Goal: Task Accomplishment & Management: Complete application form

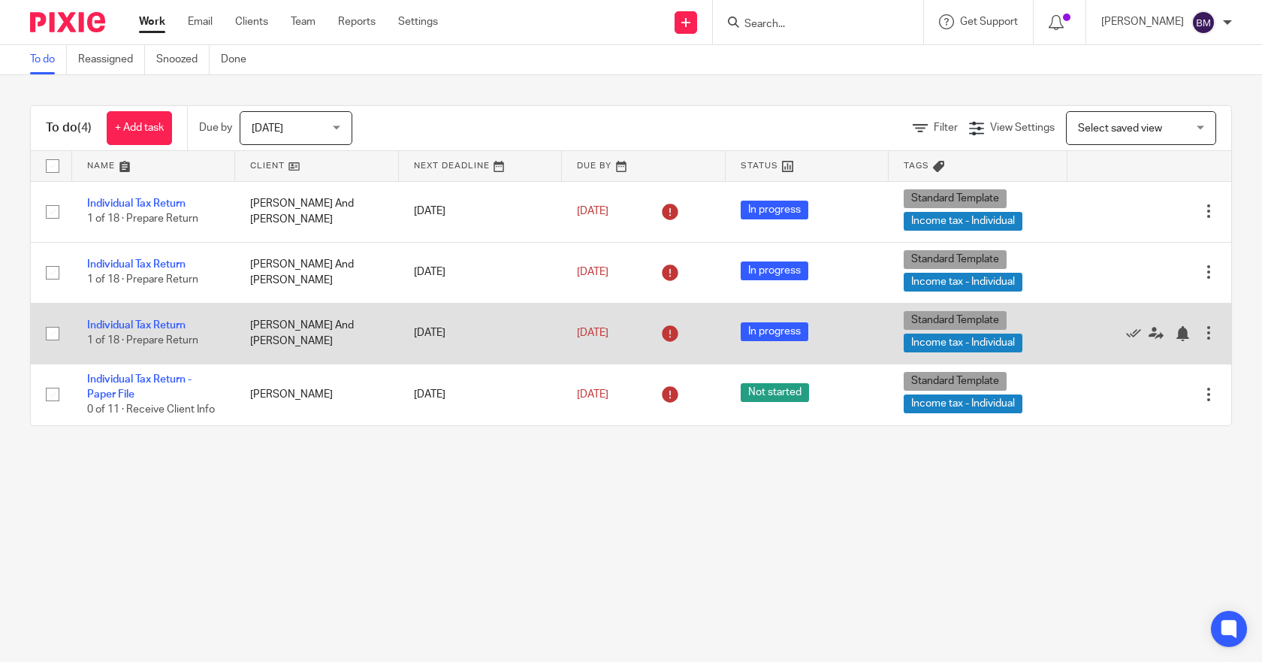
drag, startPoint x: 113, startPoint y: 323, endPoint x: 124, endPoint y: 316, distance: 13.1
click at [113, 323] on link "Individual Tax Return" at bounding box center [136, 325] width 98 height 11
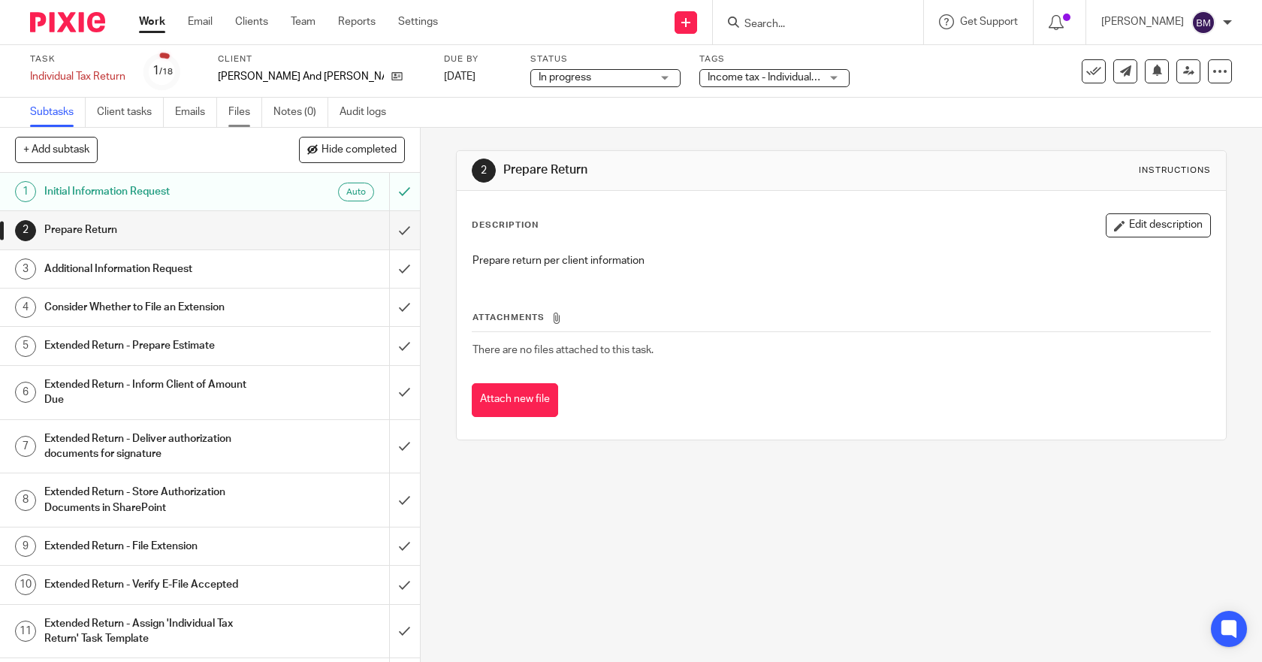
click at [233, 107] on link "Files" at bounding box center [245, 112] width 34 height 29
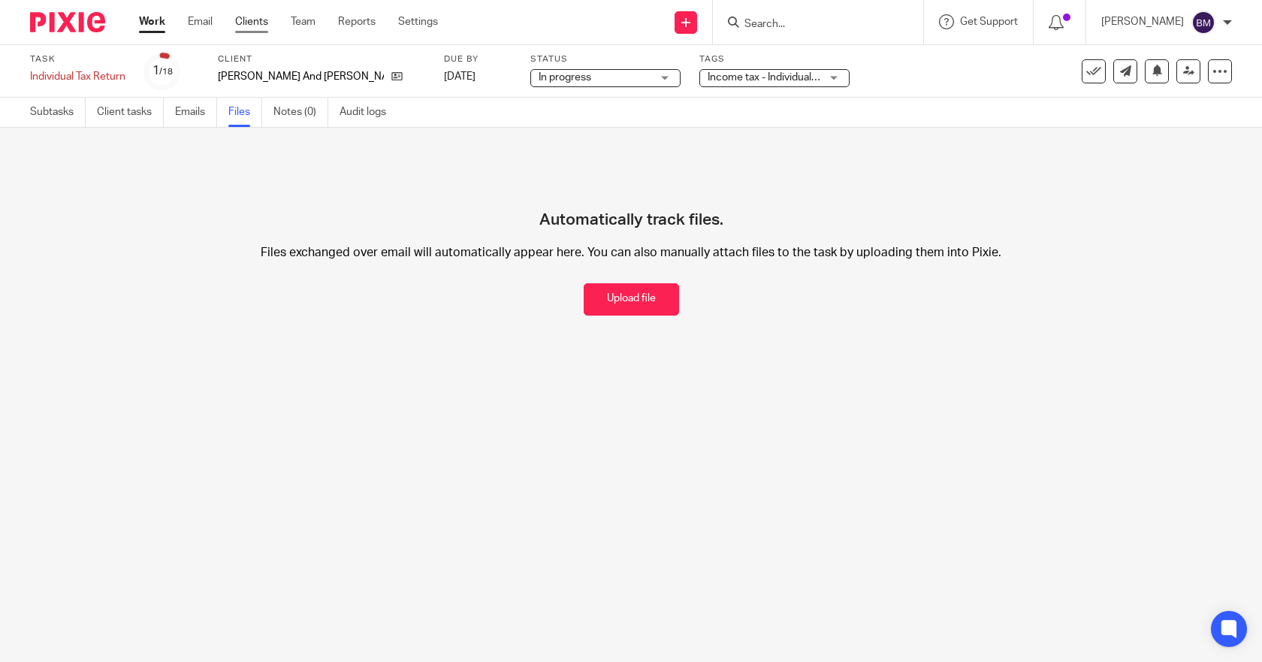
click at [243, 24] on link "Clients" at bounding box center [251, 21] width 33 height 15
click at [794, 24] on input "Search" at bounding box center [810, 25] width 135 height 14
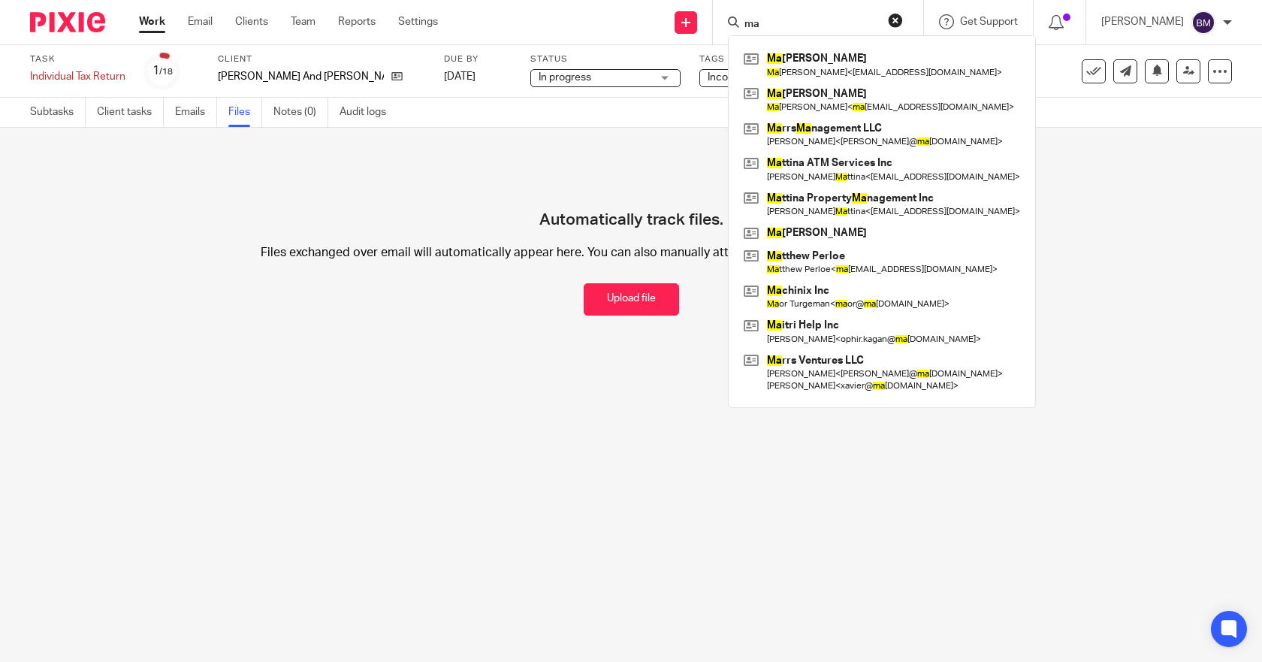
type input "mac"
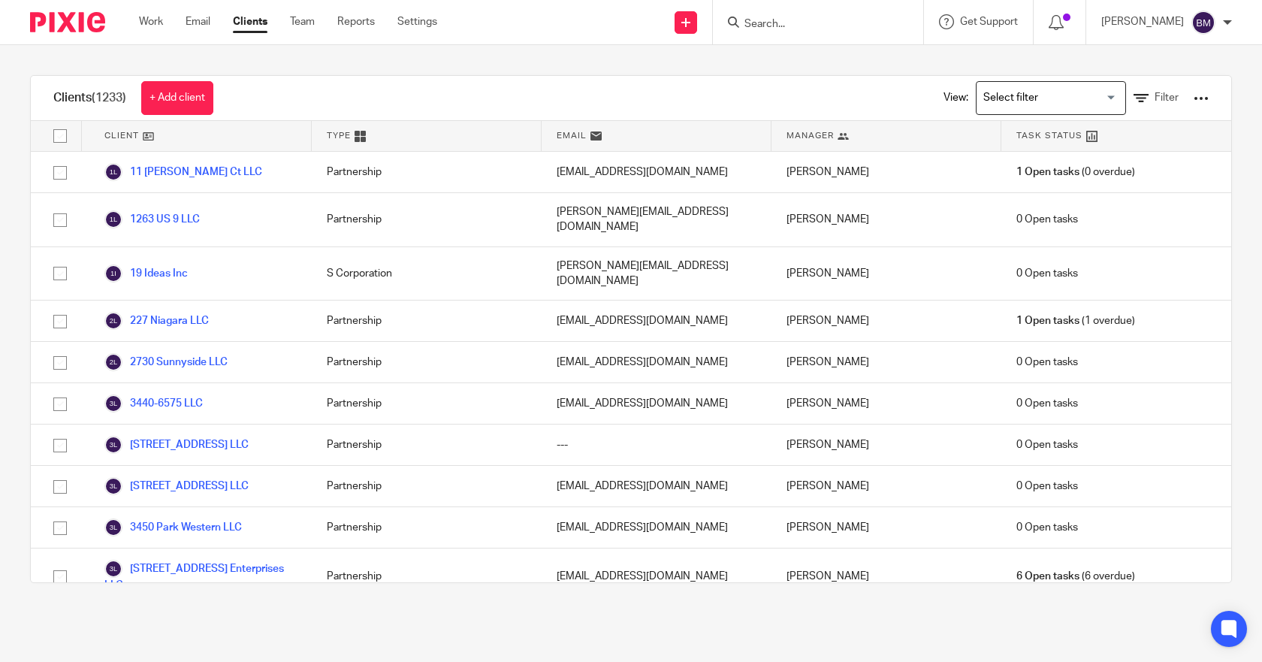
click at [872, 20] on input "Search" at bounding box center [810, 25] width 135 height 14
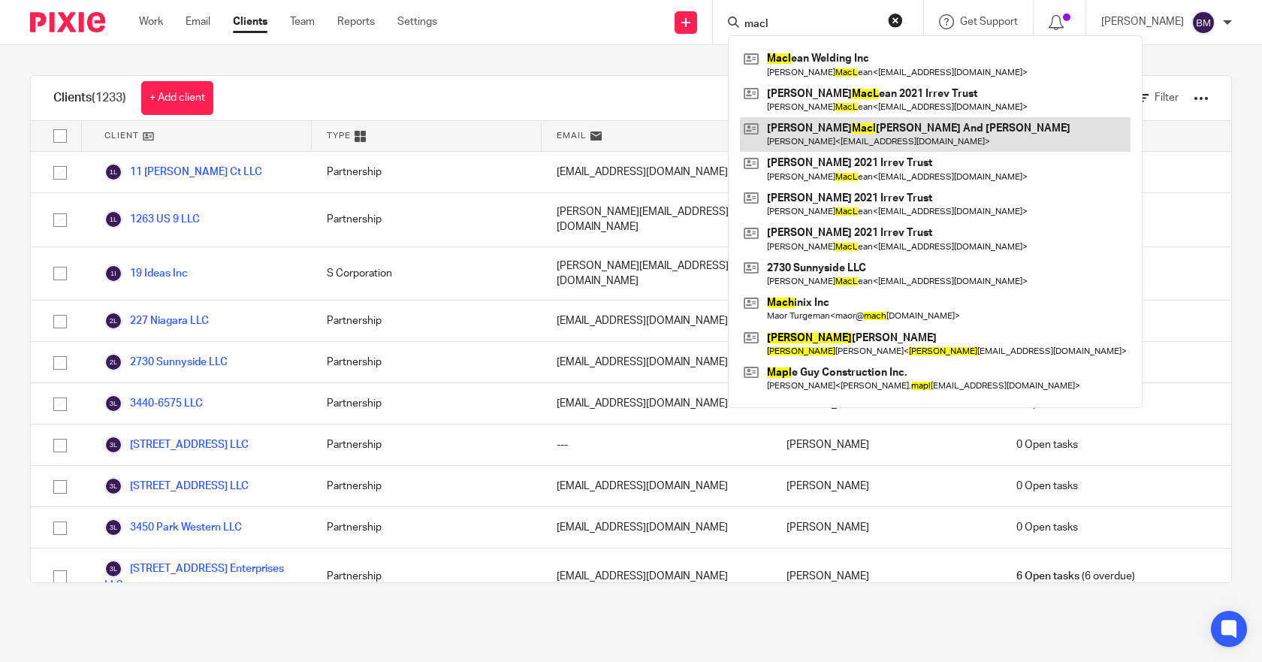
type input "macl"
click at [837, 125] on link at bounding box center [935, 134] width 391 height 35
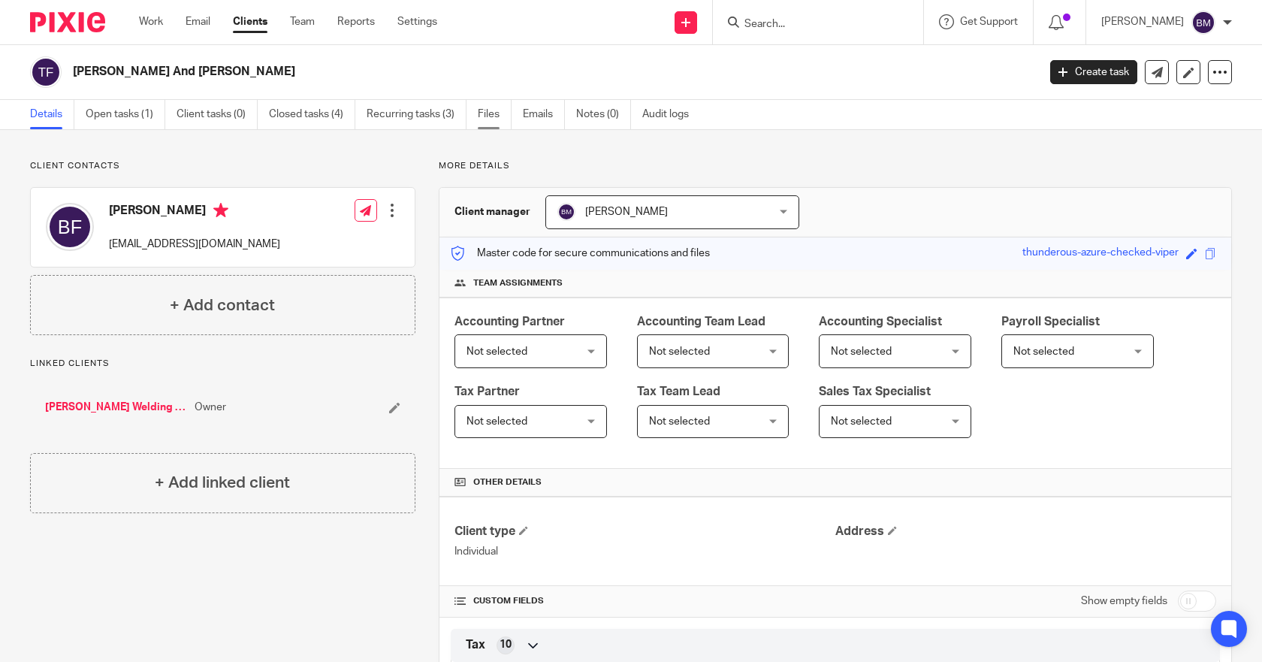
click at [489, 116] on link "Files" at bounding box center [495, 114] width 34 height 29
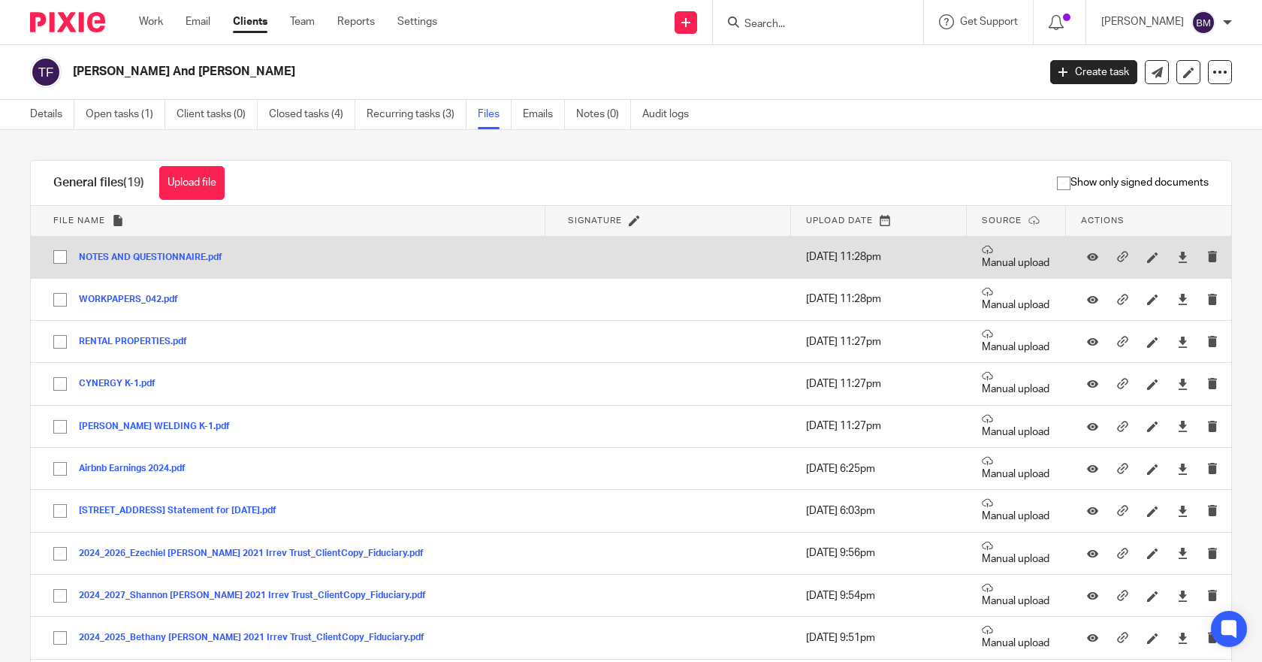
click at [181, 258] on button "NOTES AND QUESTIONNAIRE.pdf" at bounding box center [156, 257] width 155 height 11
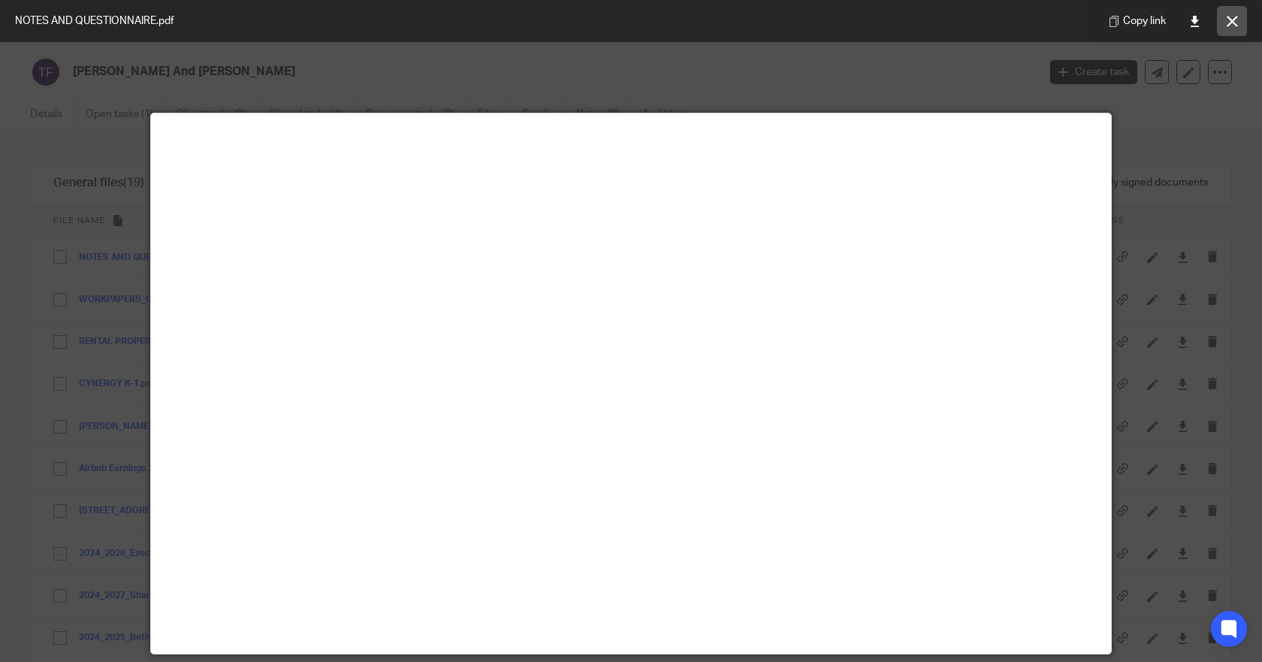
click at [1230, 25] on icon at bounding box center [1231, 21] width 11 height 11
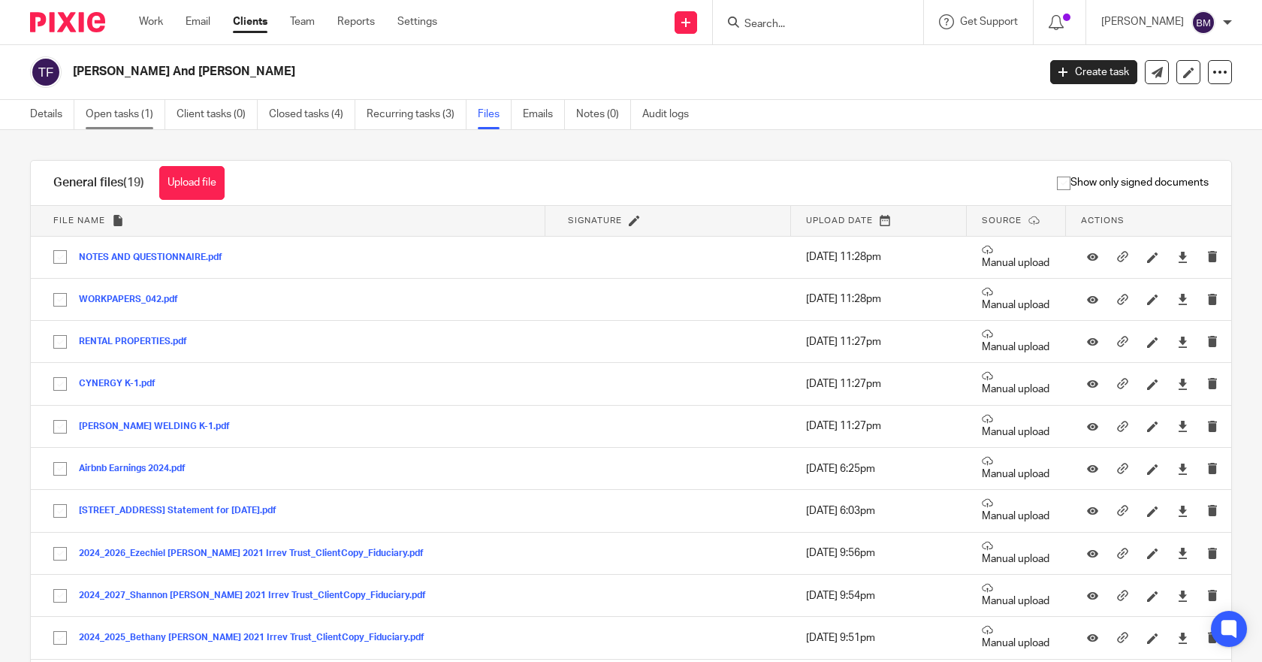
click at [115, 113] on link "Open tasks (1)" at bounding box center [126, 114] width 80 height 29
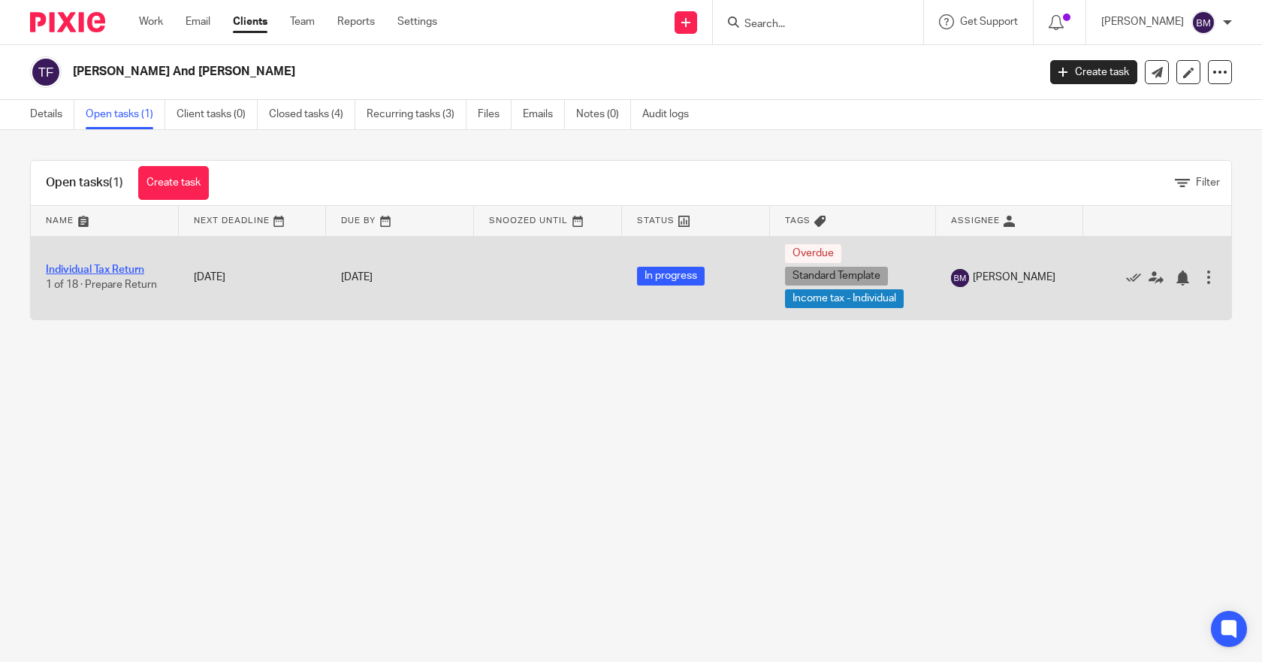
click at [107, 270] on link "Individual Tax Return" at bounding box center [95, 269] width 98 height 11
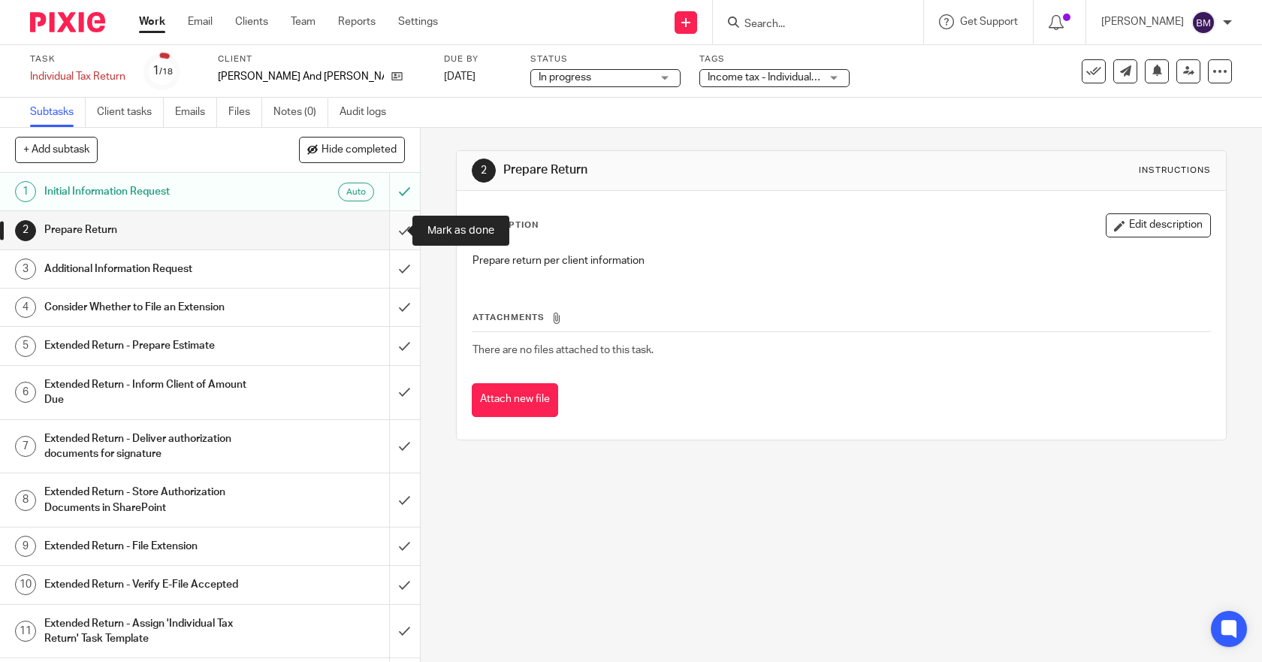
click at [393, 227] on input "submit" at bounding box center [210, 230] width 420 height 38
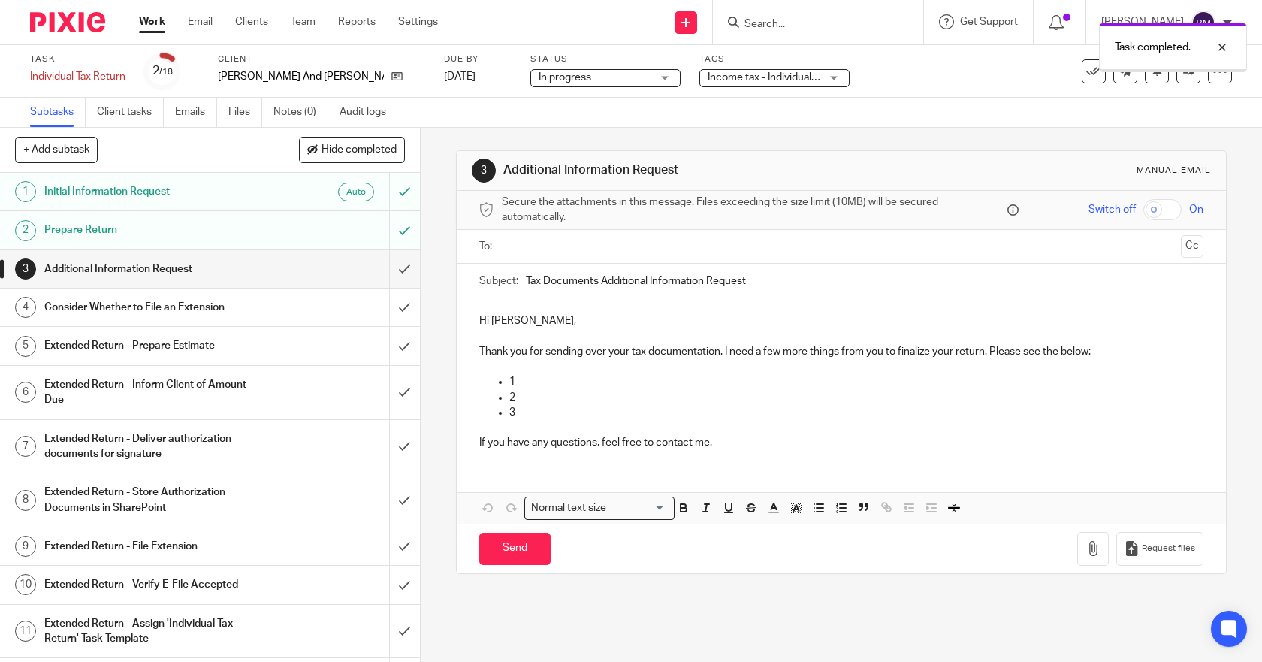
click at [385, 273] on input "submit" at bounding box center [210, 269] width 420 height 38
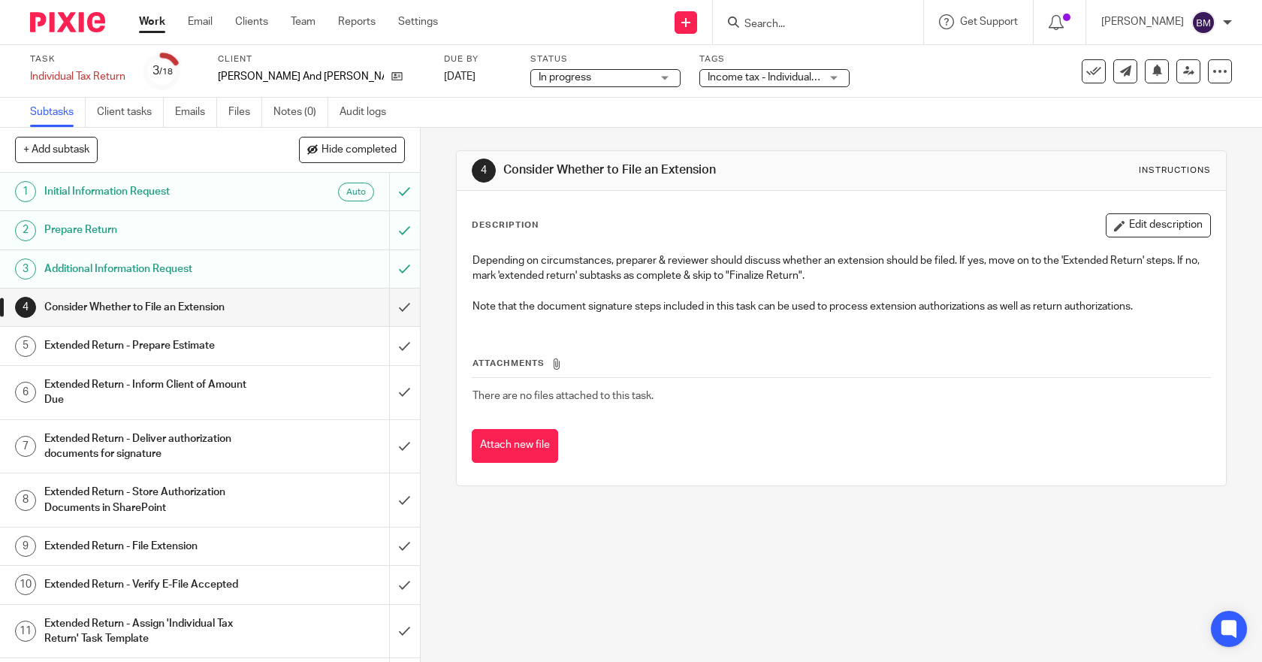
click at [389, 307] on input "submit" at bounding box center [210, 307] width 420 height 38
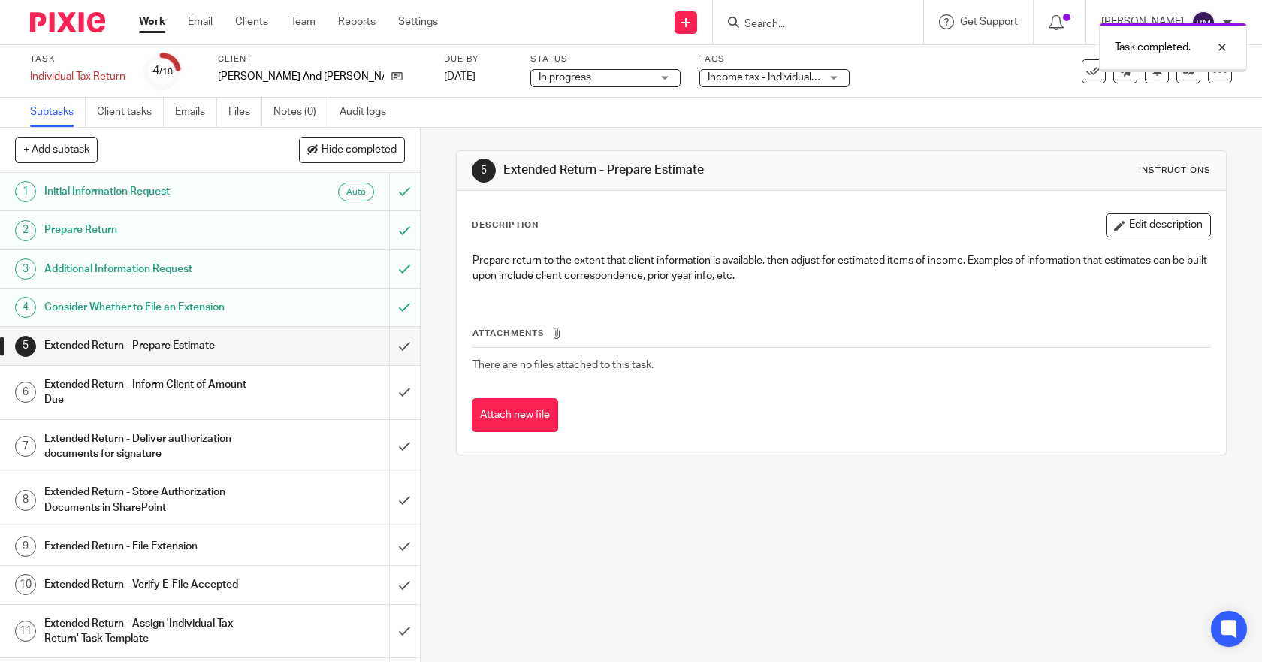
click at [385, 345] on input "submit" at bounding box center [210, 346] width 420 height 38
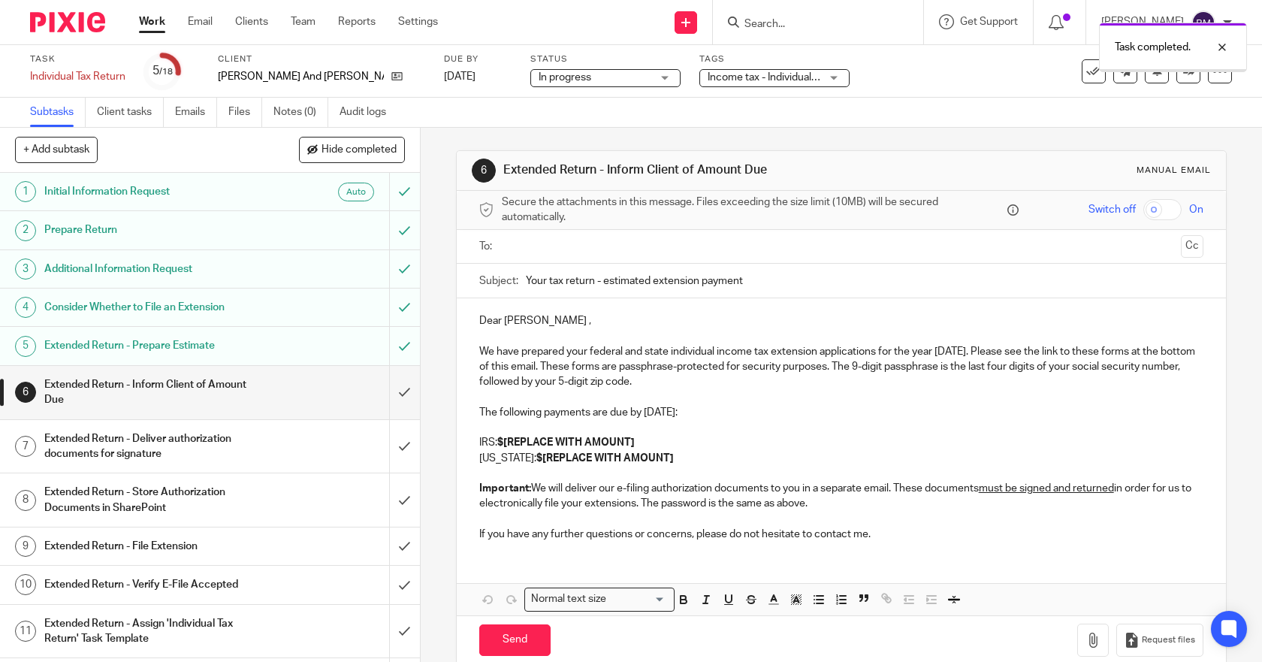
click at [390, 397] on input "submit" at bounding box center [210, 392] width 420 height 53
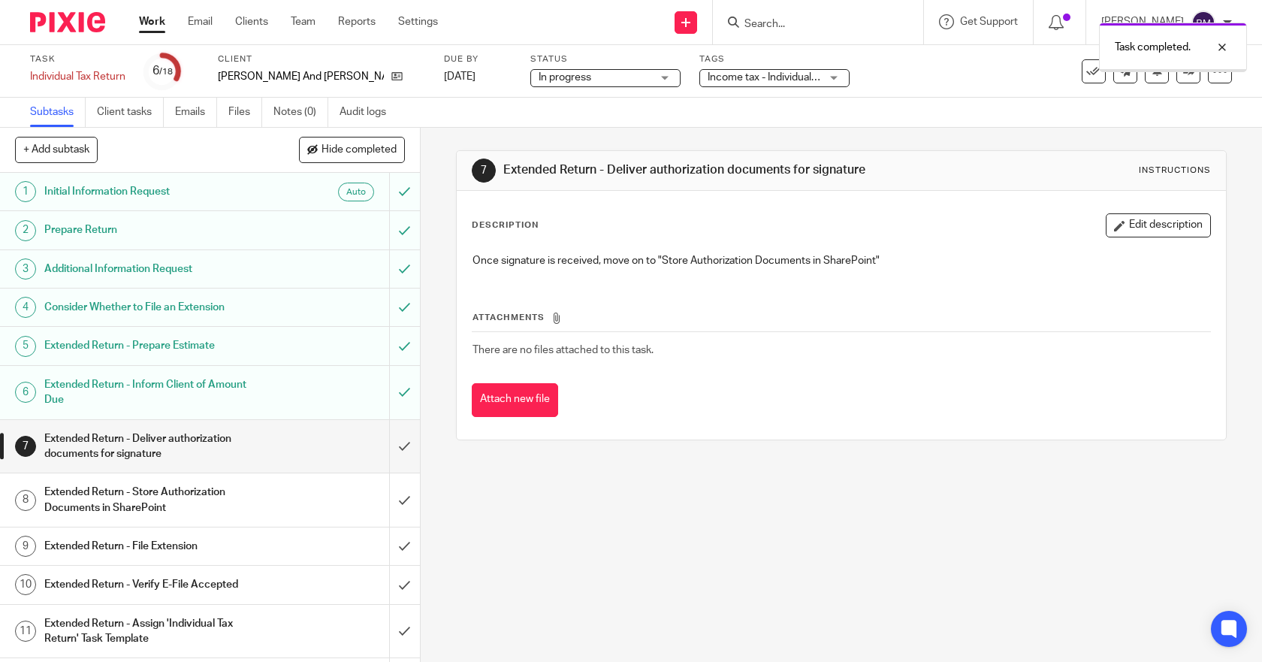
click at [385, 446] on input "submit" at bounding box center [210, 446] width 420 height 53
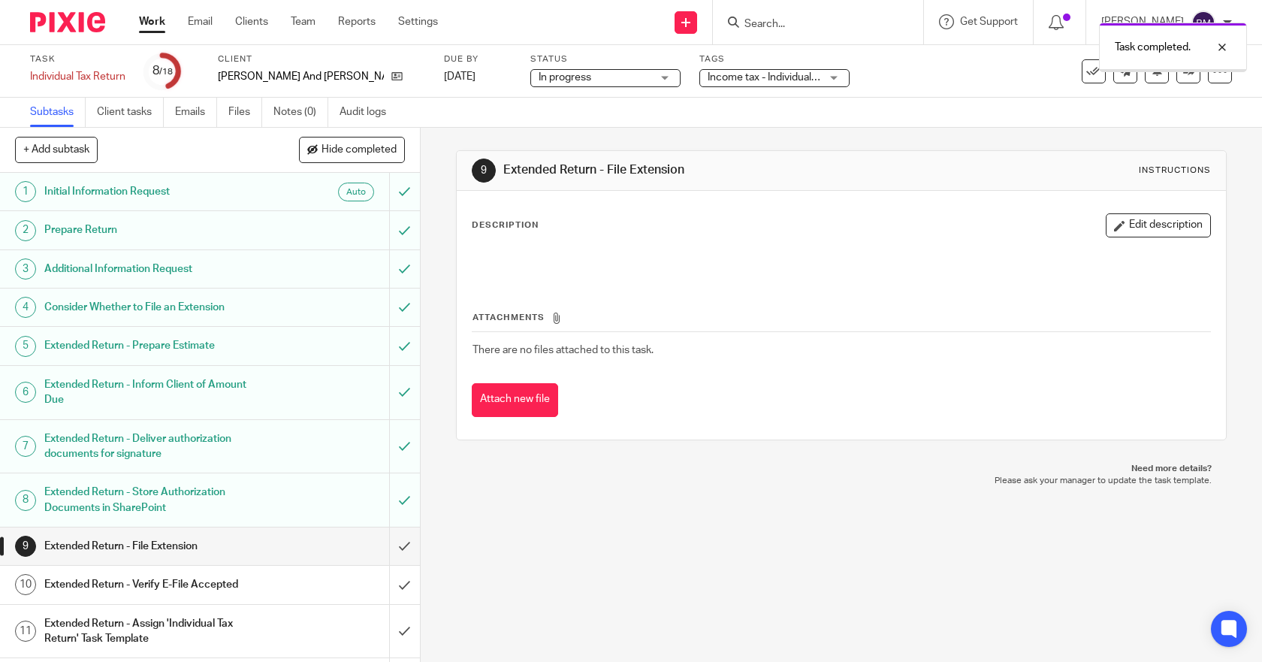
click at [388, 553] on input "submit" at bounding box center [210, 546] width 420 height 38
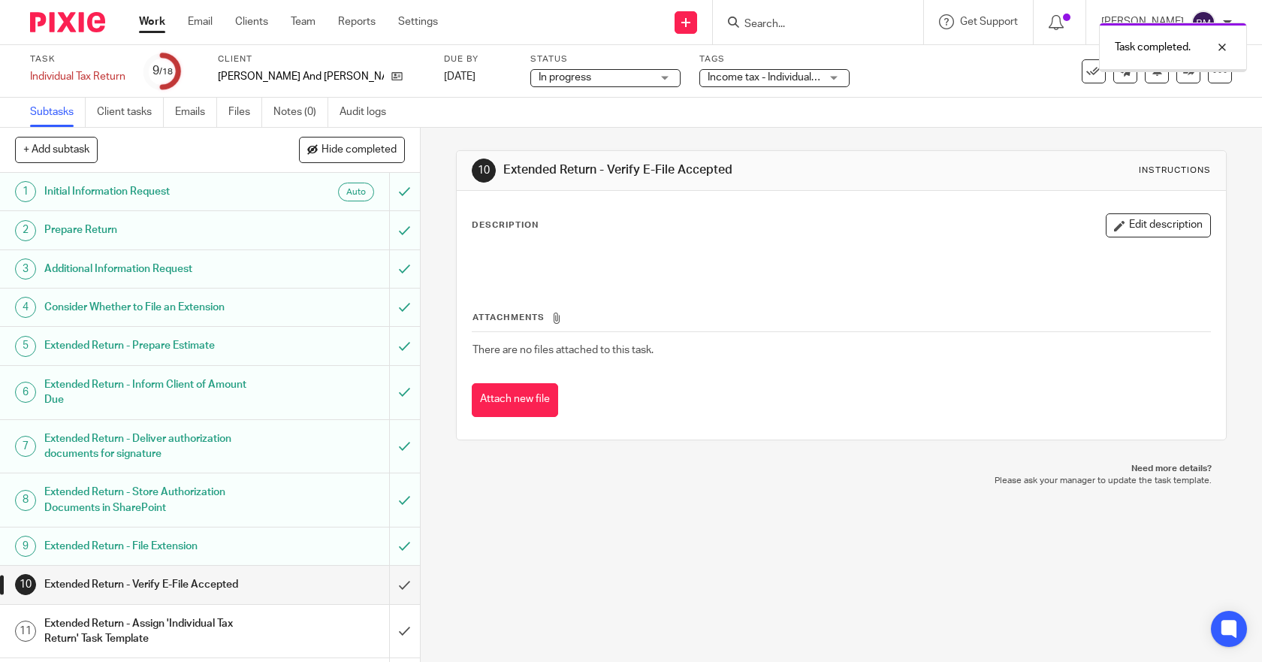
click at [388, 587] on input "submit" at bounding box center [210, 585] width 420 height 38
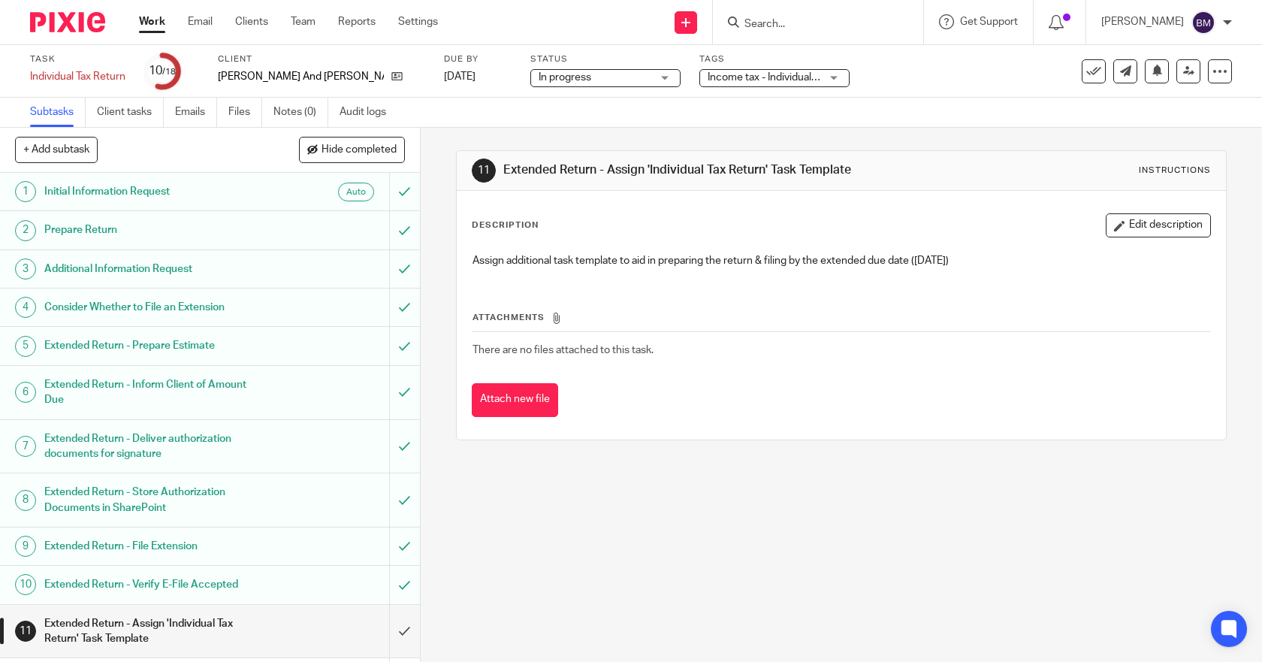
click at [390, 632] on input "submit" at bounding box center [210, 631] width 420 height 53
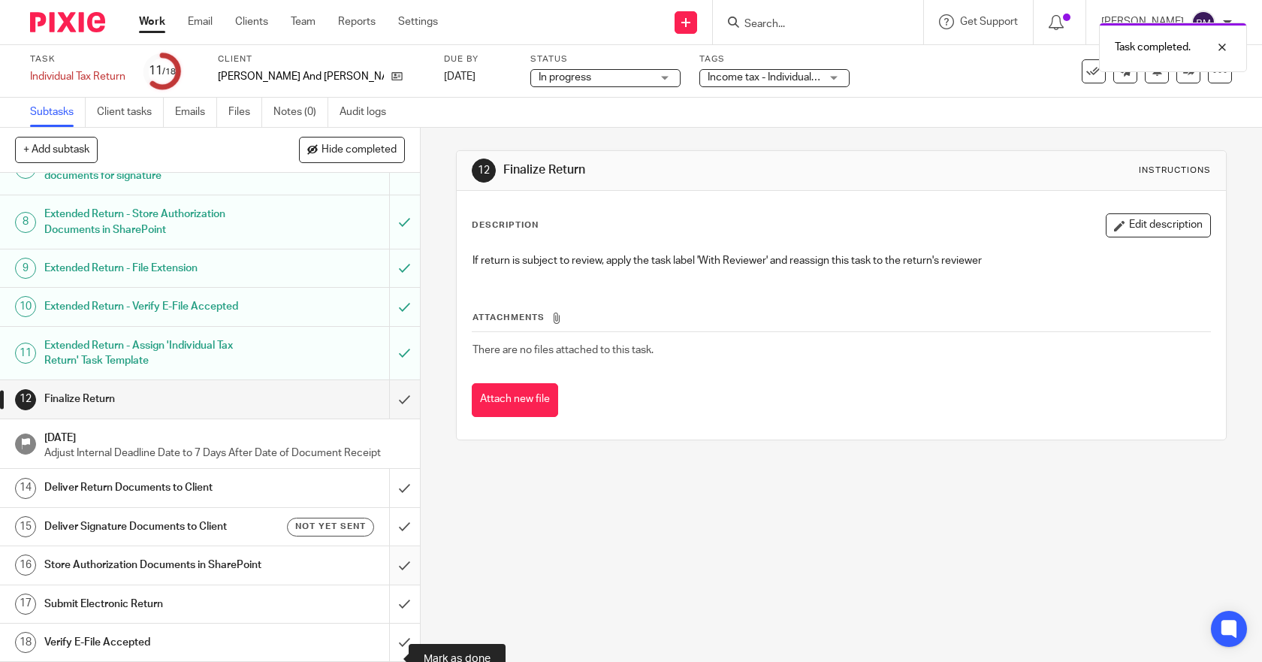
scroll to position [294, 0]
click at [385, 386] on input "submit" at bounding box center [210, 399] width 420 height 38
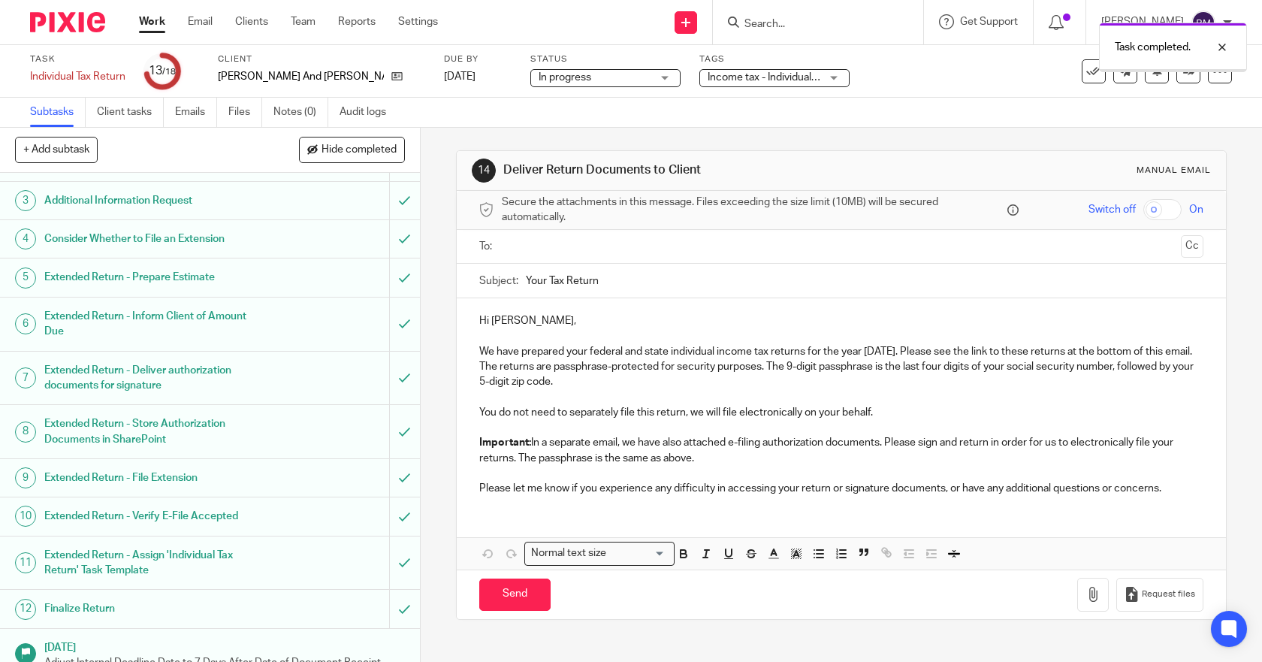
scroll to position [294, 0]
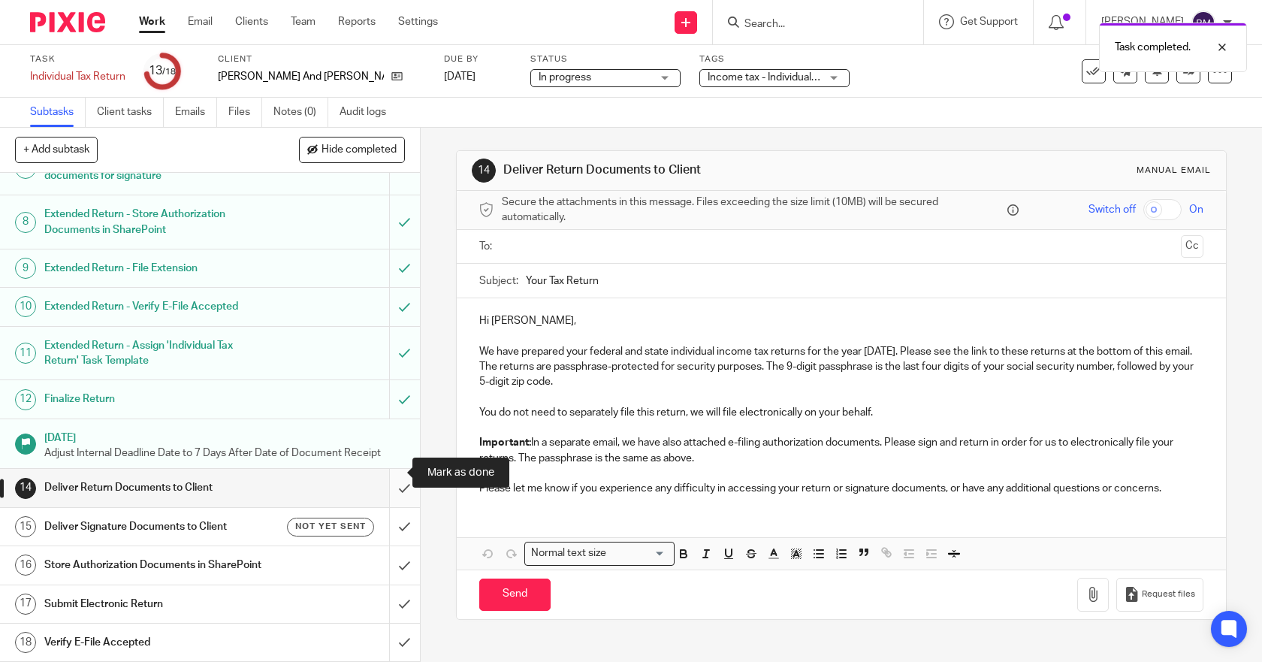
click at [390, 481] on input "submit" at bounding box center [210, 488] width 420 height 38
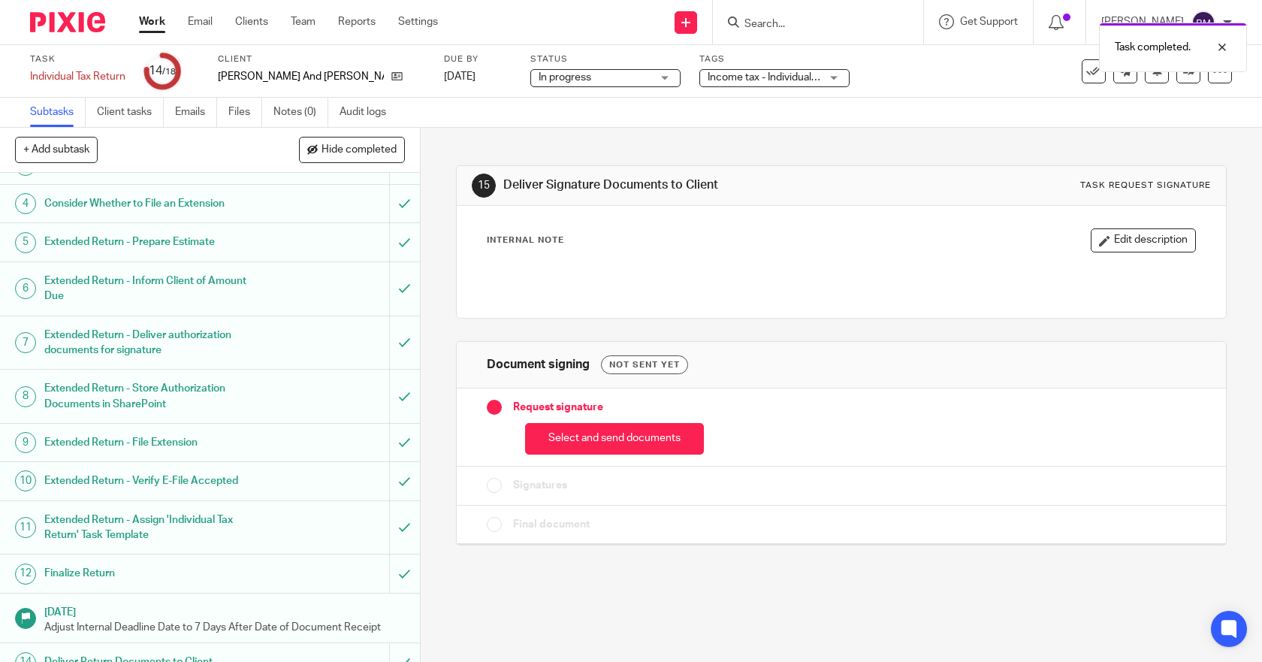
scroll to position [294, 0]
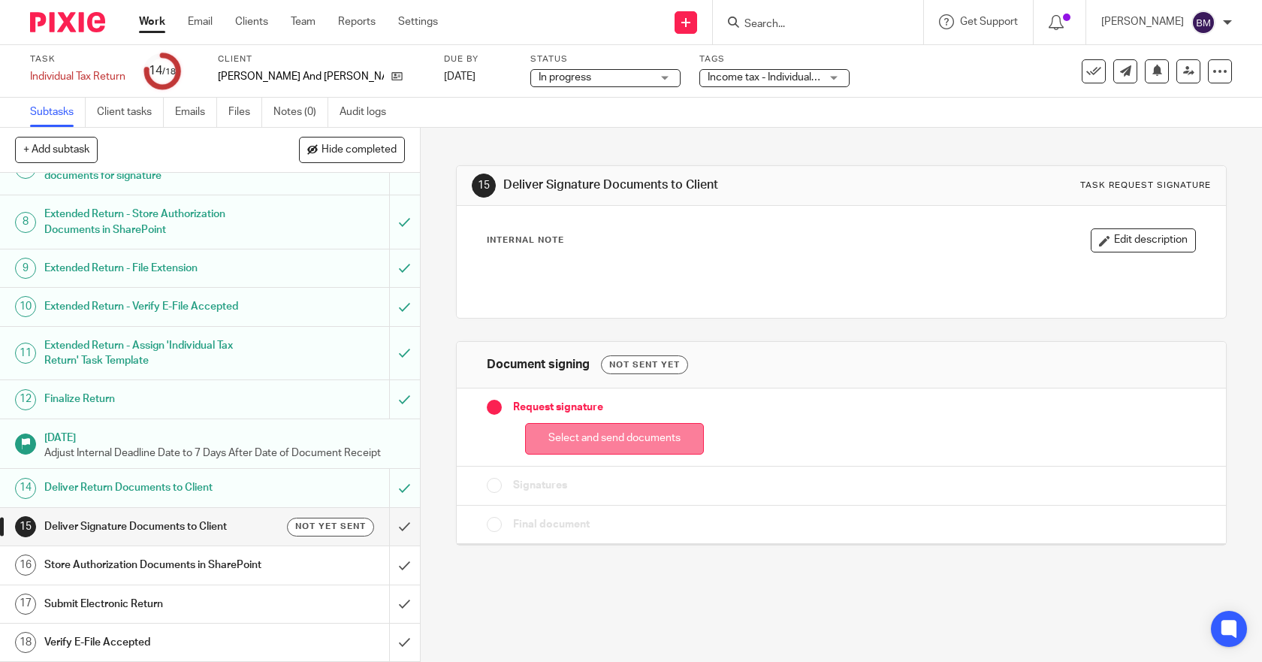
click at [545, 439] on button "Select and send documents" at bounding box center [614, 439] width 179 height 32
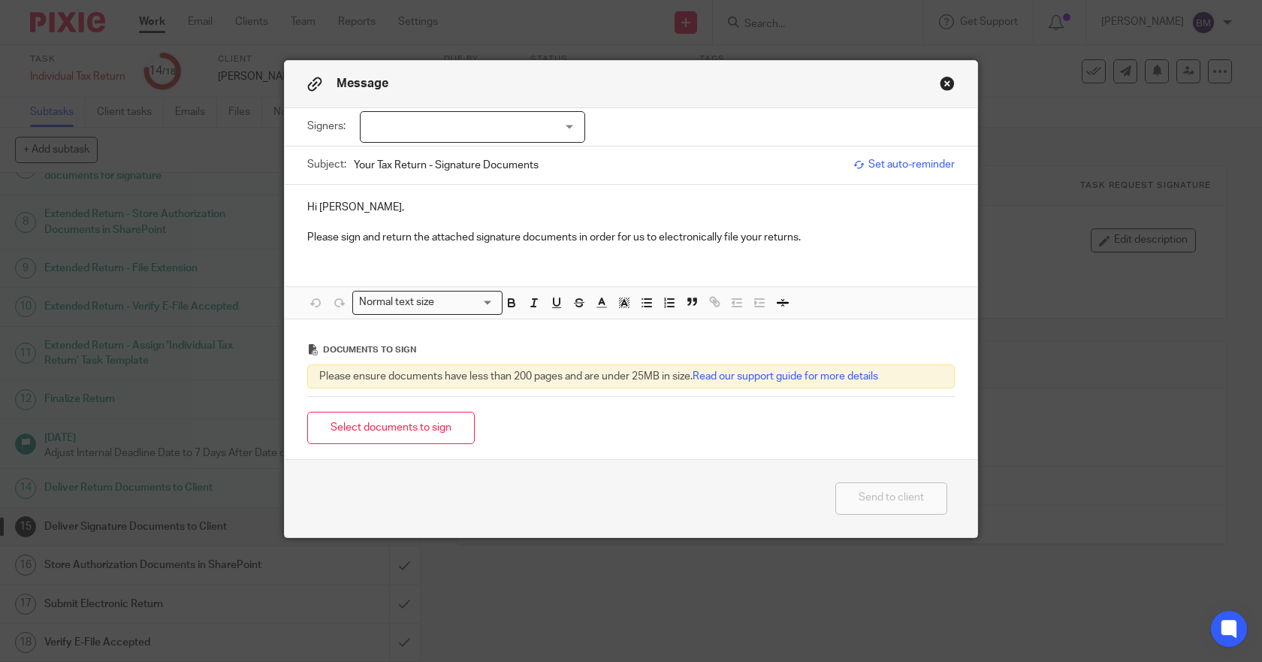
click at [940, 78] on button "Close modal" at bounding box center [947, 83] width 15 height 15
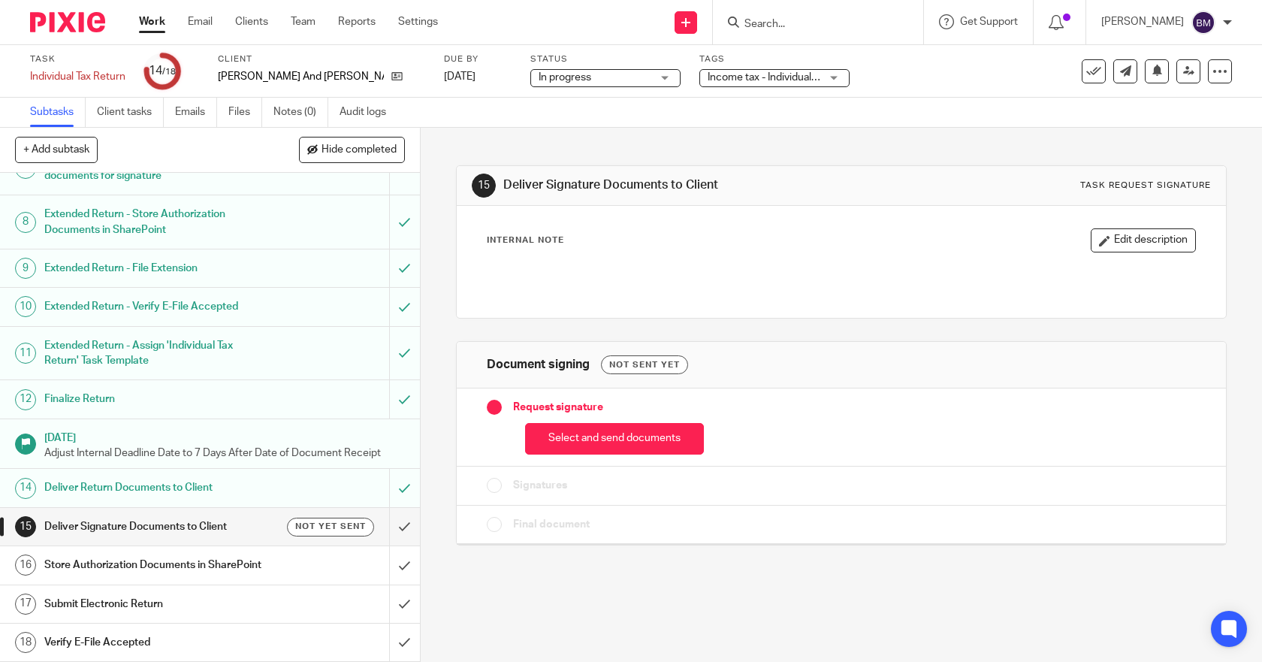
click at [178, 476] on h1 "Deliver Return Documents to Client" at bounding box center [154, 487] width 220 height 23
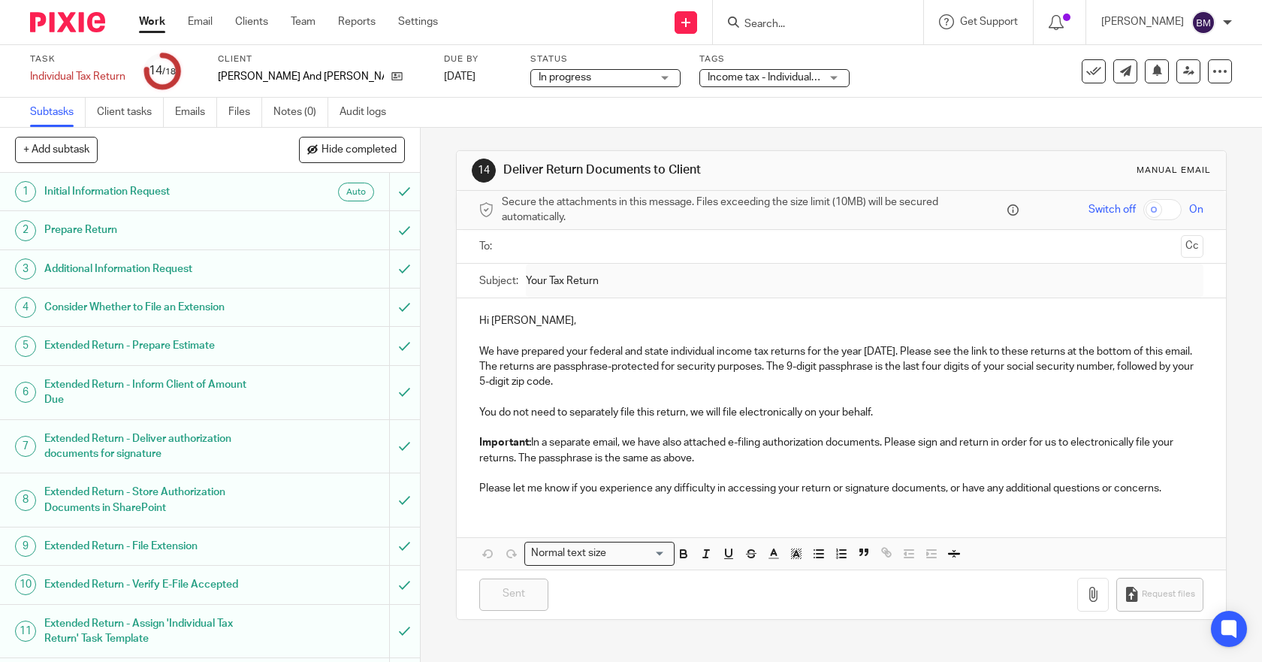
click at [535, 251] on input "text" at bounding box center [841, 246] width 668 height 17
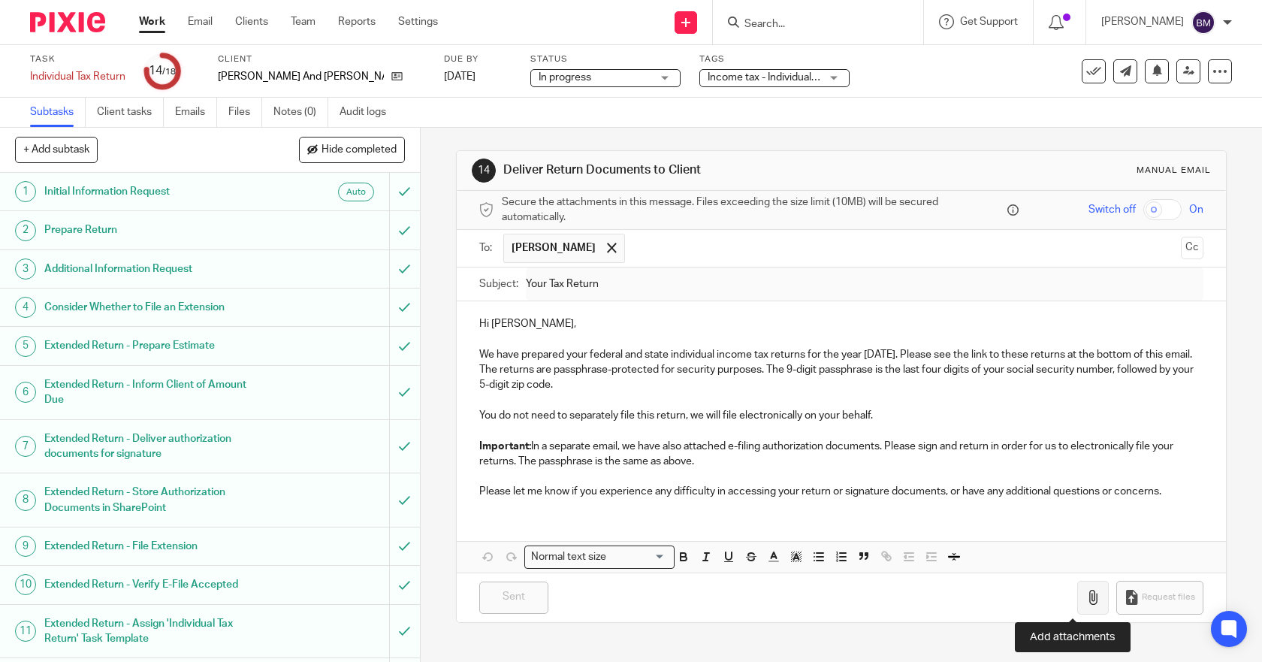
click at [1081, 592] on button "button" at bounding box center [1093, 598] width 32 height 34
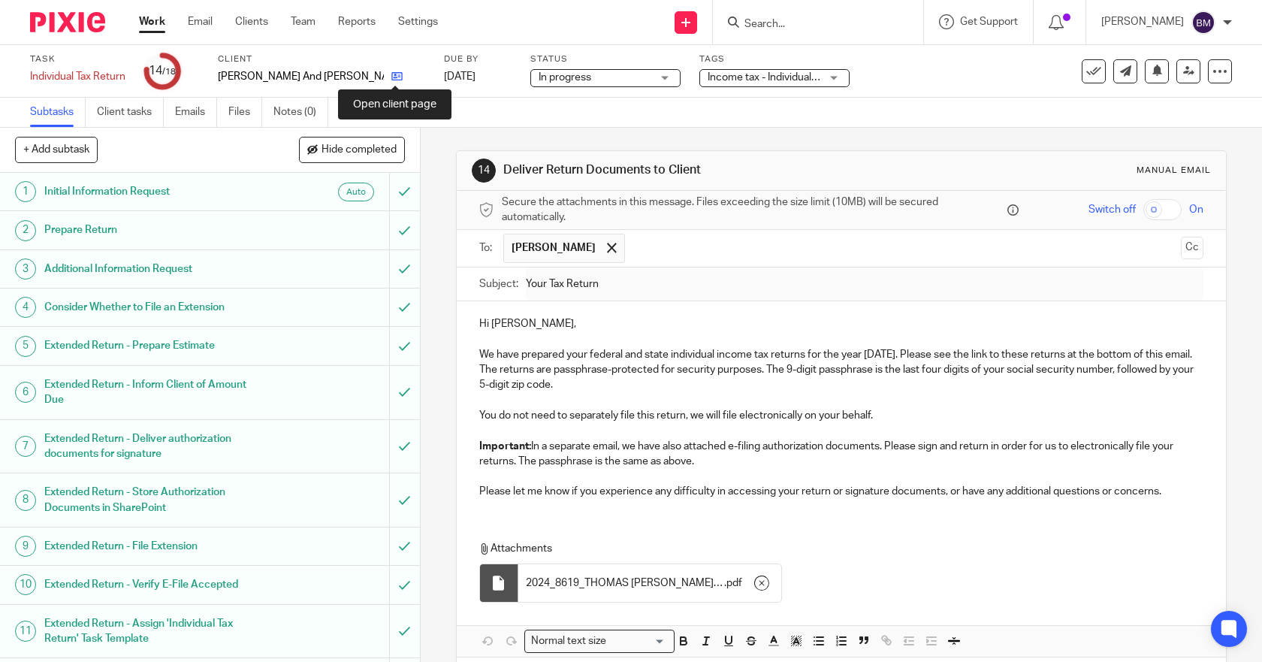
click at [393, 74] on icon at bounding box center [396, 76] width 11 height 11
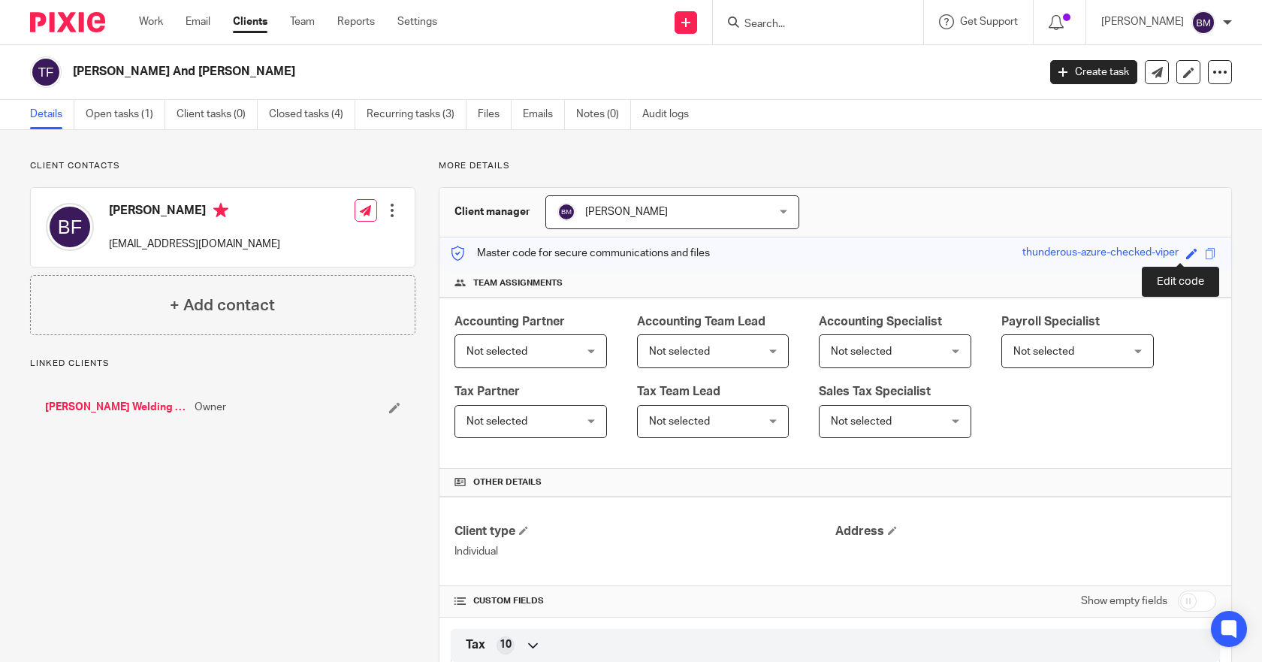
click at [1186, 254] on span at bounding box center [1191, 253] width 11 height 11
type input "861914075"
click at [1155, 243] on div "Master code for secure communications and files 861914075 861914075 Save thunde…" at bounding box center [835, 253] width 792 height 32
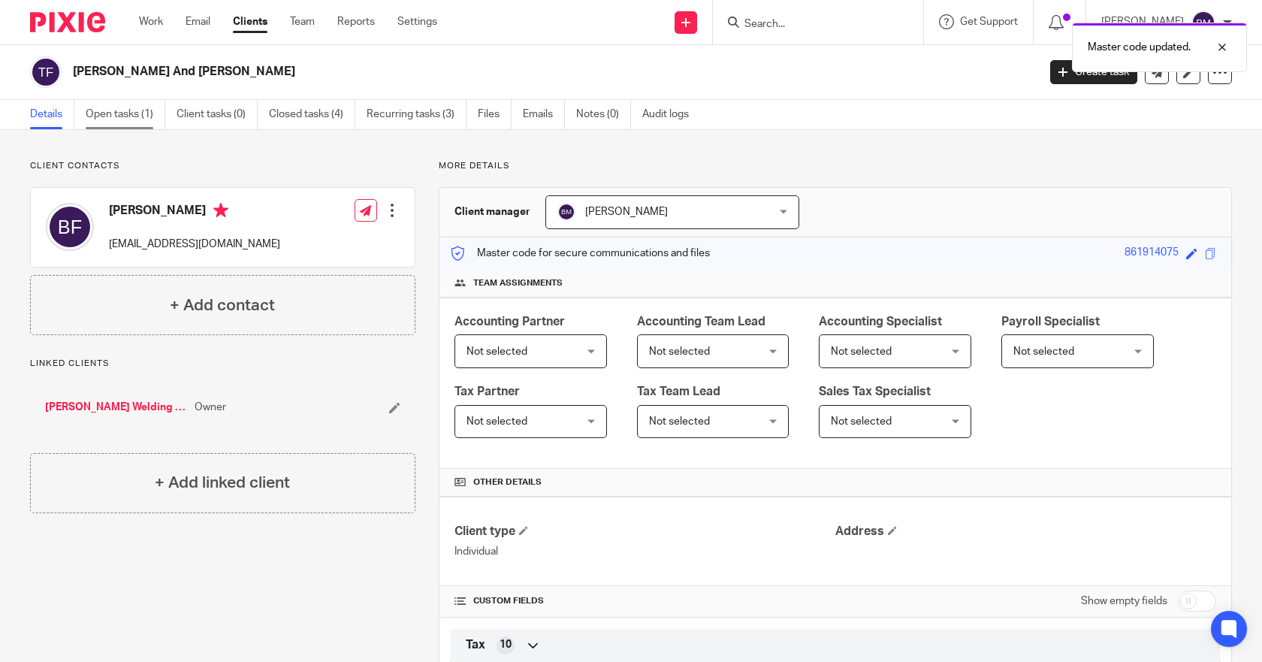
click at [119, 119] on link "Open tasks (1)" at bounding box center [126, 114] width 80 height 29
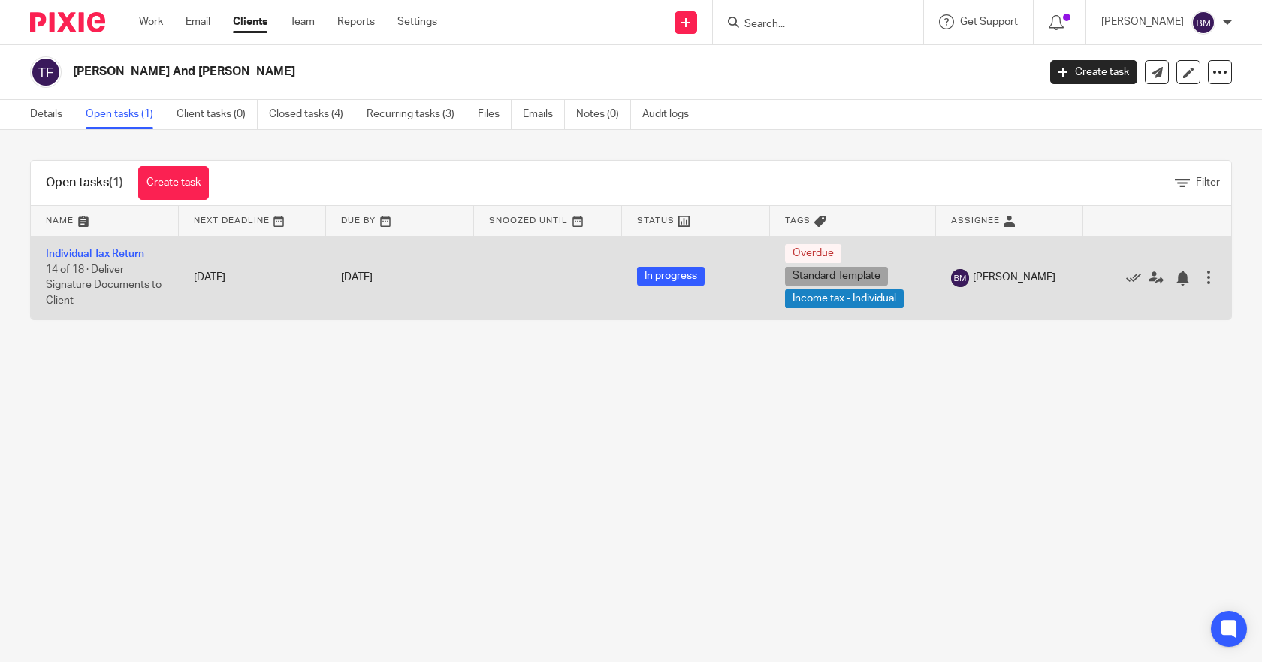
click at [110, 253] on link "Individual Tax Return" at bounding box center [95, 254] width 98 height 11
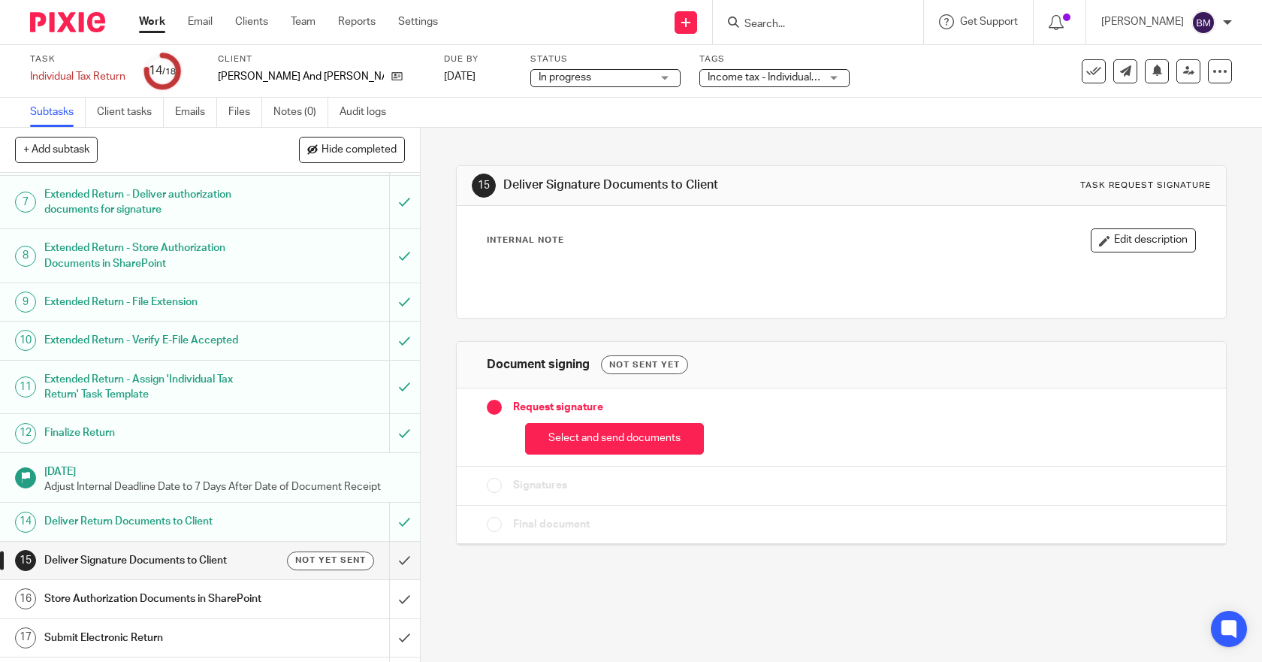
scroll to position [294, 0]
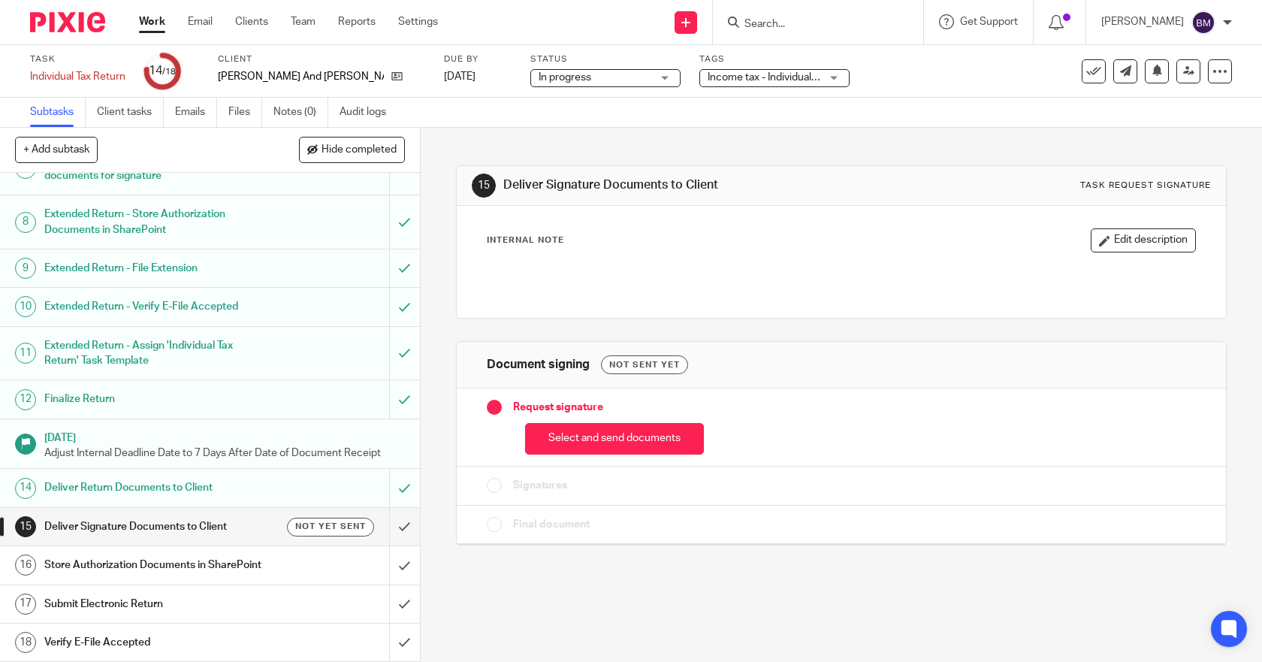
click at [110, 476] on h1 "Deliver Return Documents to Client" at bounding box center [154, 487] width 220 height 23
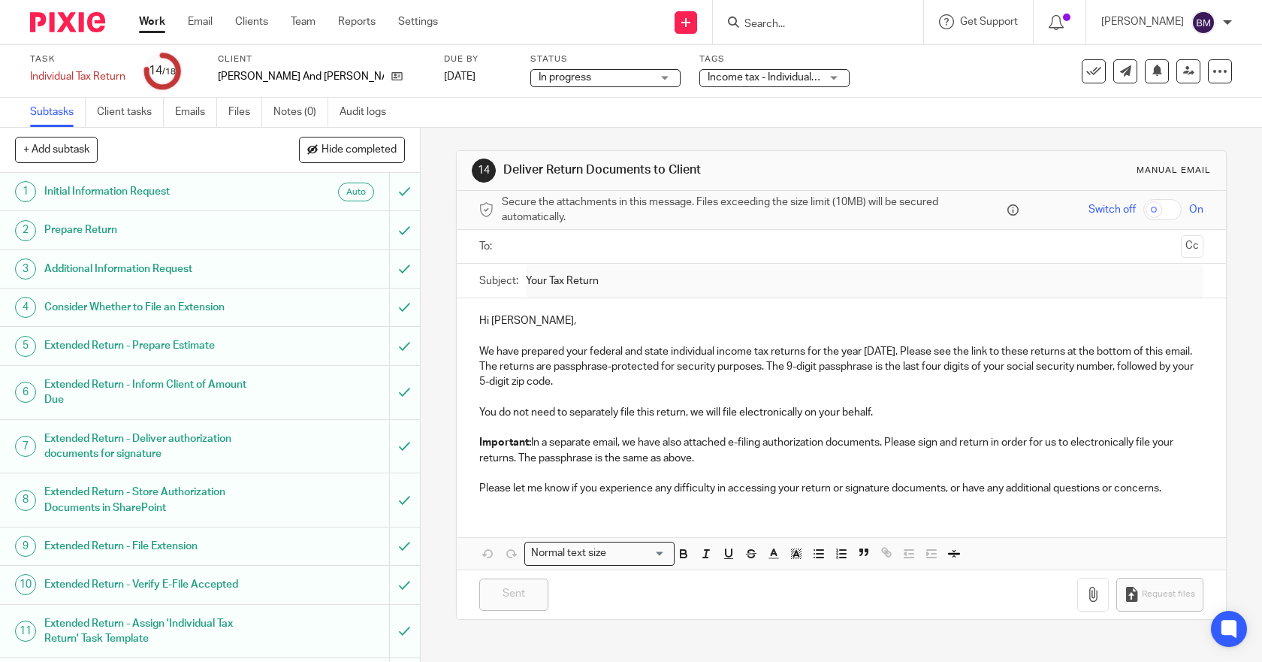
click at [540, 245] on input "text" at bounding box center [841, 246] width 668 height 17
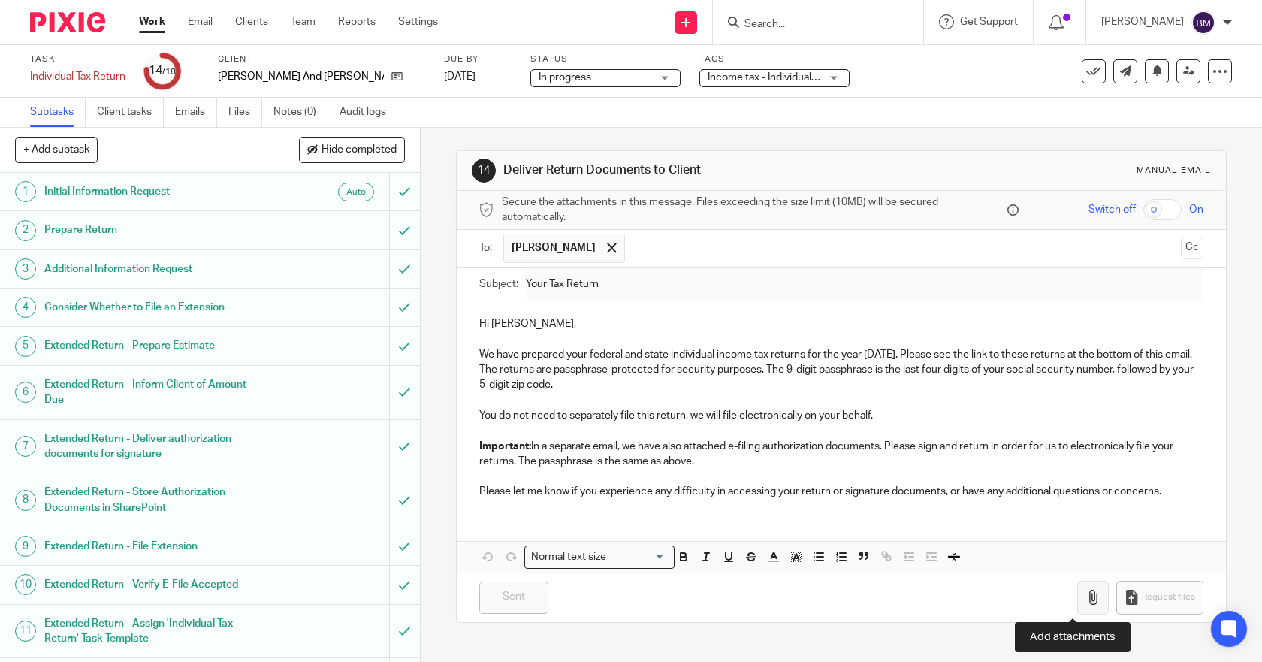
click at [1077, 606] on button "button" at bounding box center [1093, 598] width 32 height 34
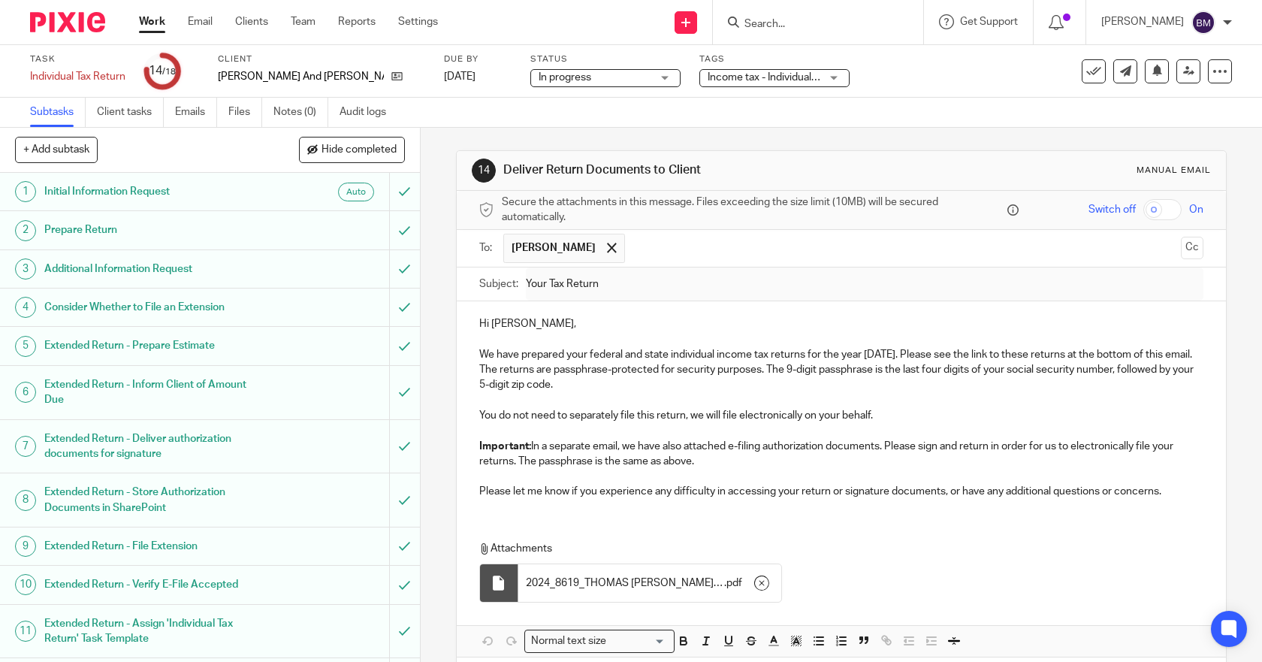
click at [690, 328] on p "Hi [PERSON_NAME]," at bounding box center [841, 323] width 725 height 15
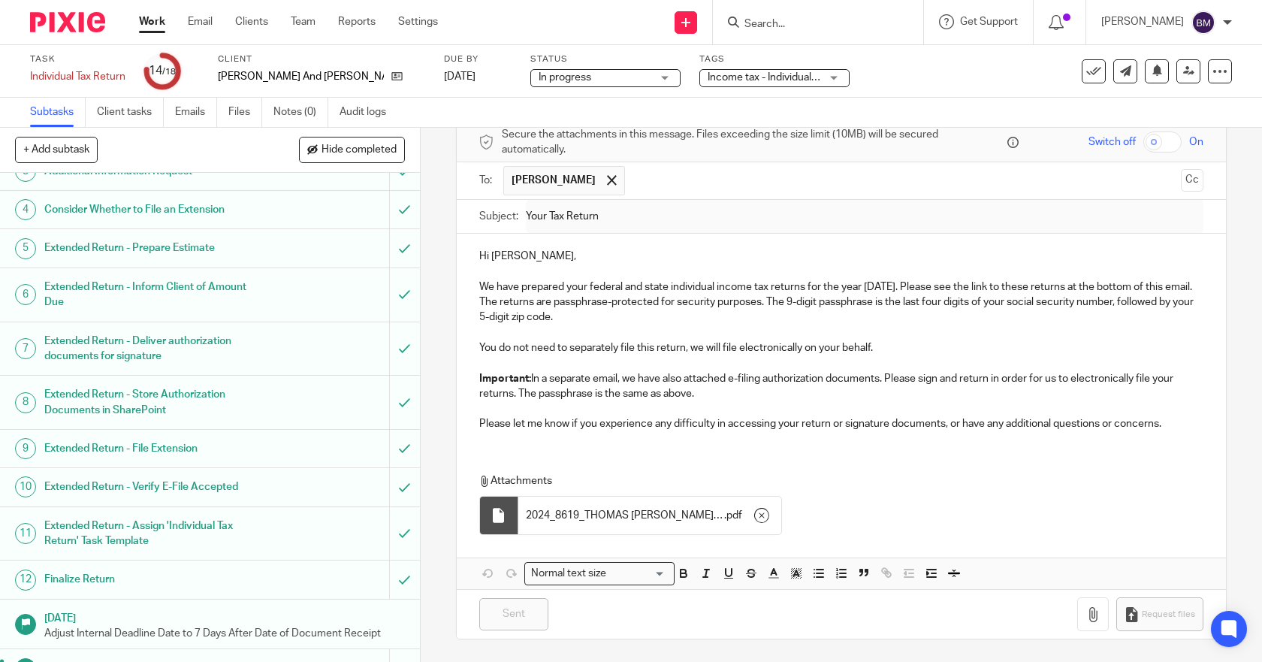
scroll to position [294, 0]
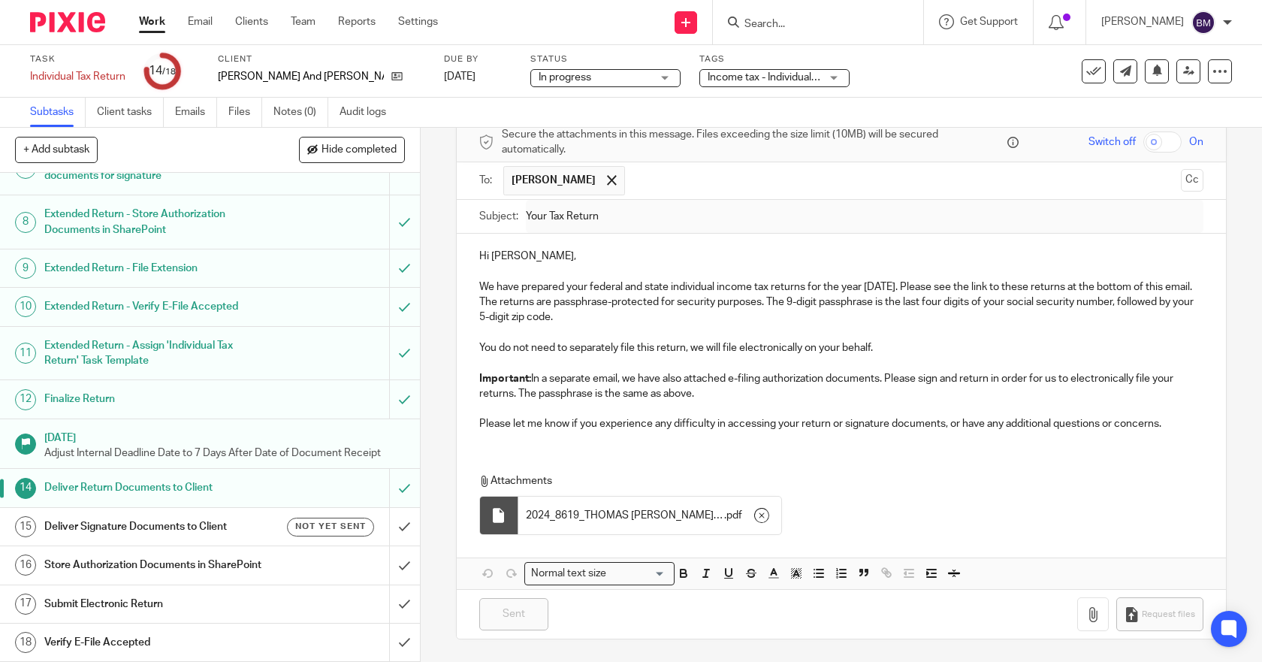
drag, startPoint x: 766, startPoint y: 624, endPoint x: 797, endPoint y: 617, distance: 31.5
click at [771, 623] on div "Sent You have unsaved changes Request files" at bounding box center [842, 614] width 770 height 50
click at [1085, 621] on icon "button" at bounding box center [1092, 614] width 15 height 15
click at [754, 517] on icon "button" at bounding box center [761, 515] width 15 height 15
click at [674, 183] on input "text" at bounding box center [903, 180] width 542 height 29
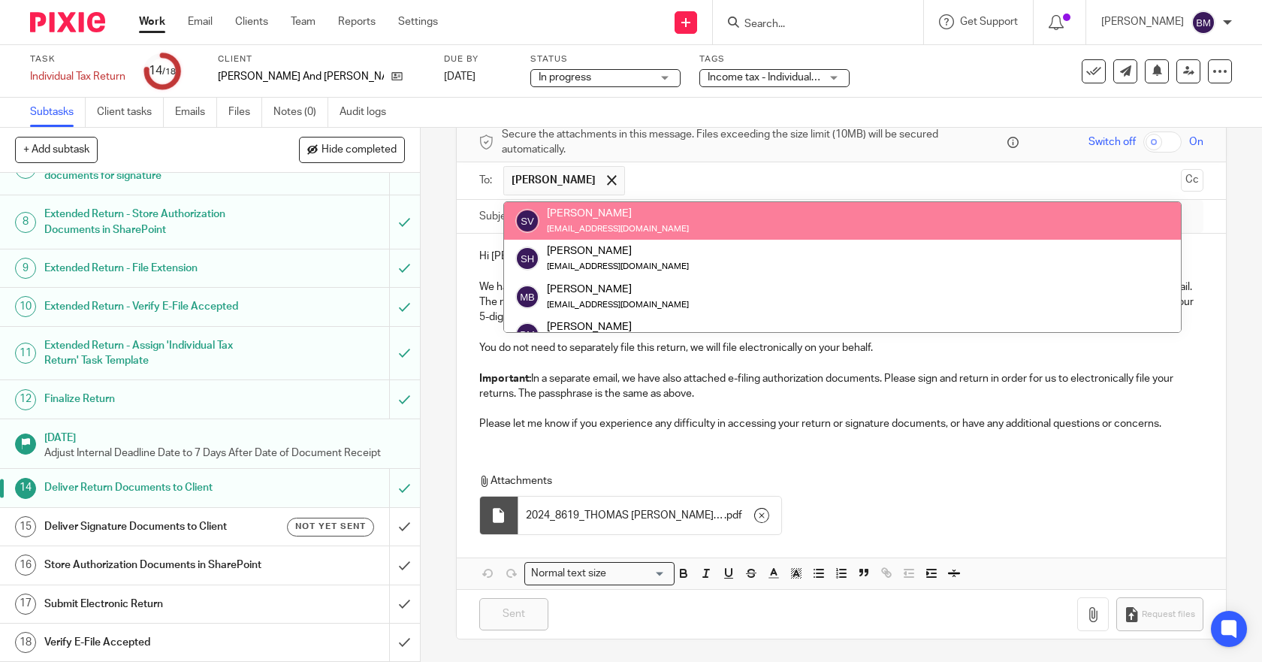
drag, startPoint x: 689, startPoint y: 180, endPoint x: 746, endPoint y: 170, distance: 57.2
click at [694, 178] on input "text" at bounding box center [903, 180] width 542 height 29
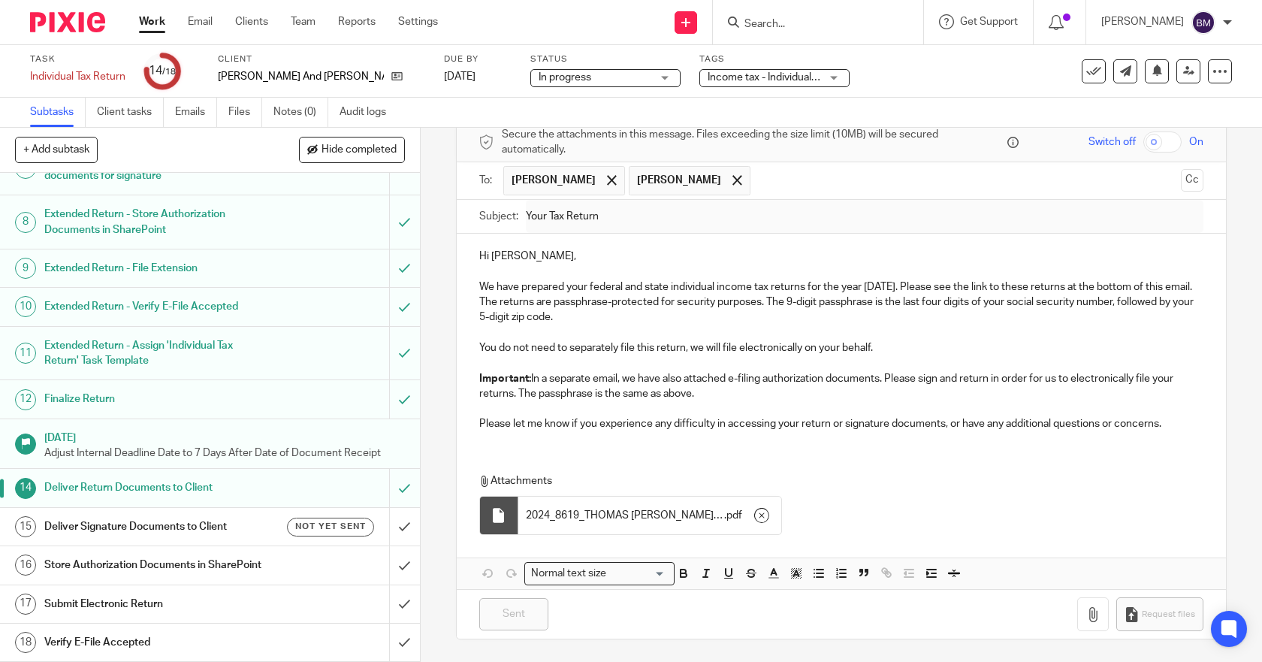
click at [1166, 139] on div "Switch off On" at bounding box center [1112, 141] width 181 height 21
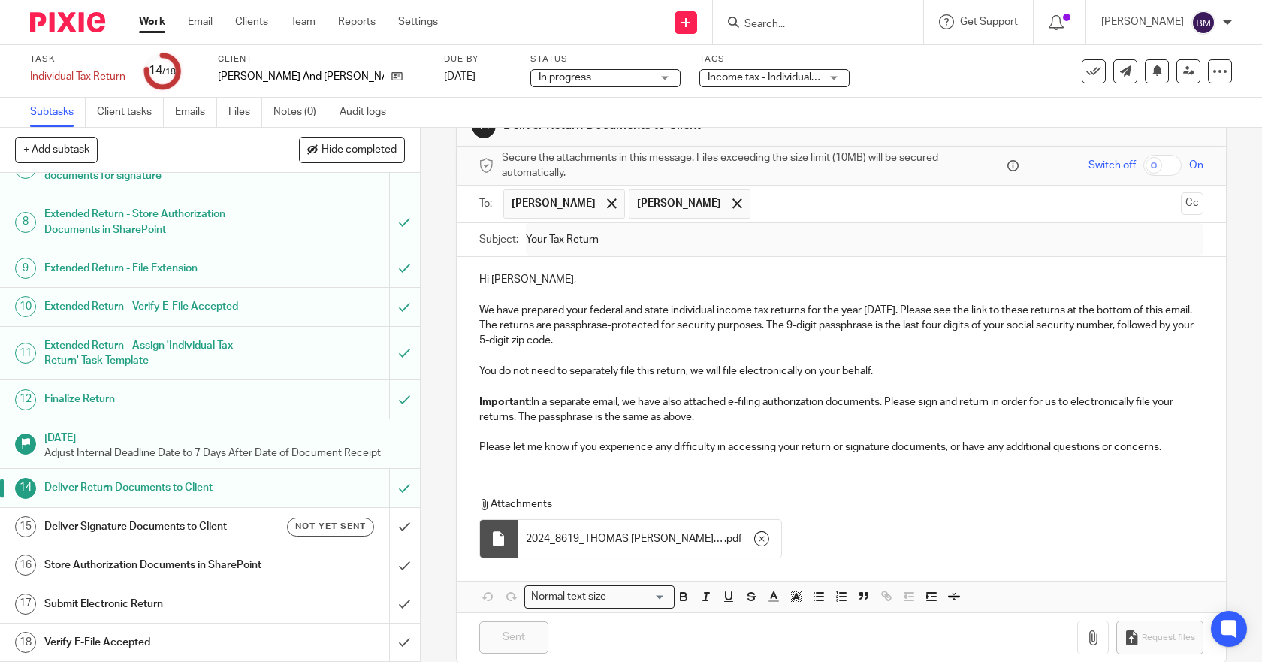
scroll to position [68, 0]
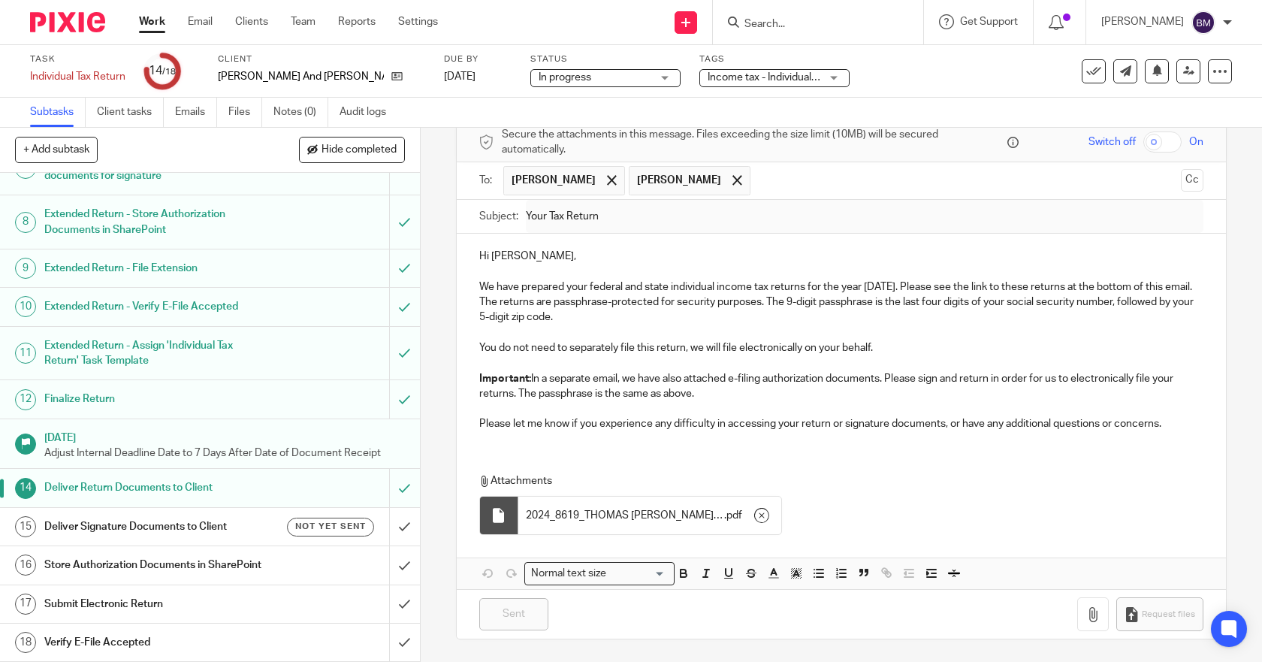
click at [201, 476] on h1 "Deliver Return Documents to Client" at bounding box center [154, 487] width 220 height 23
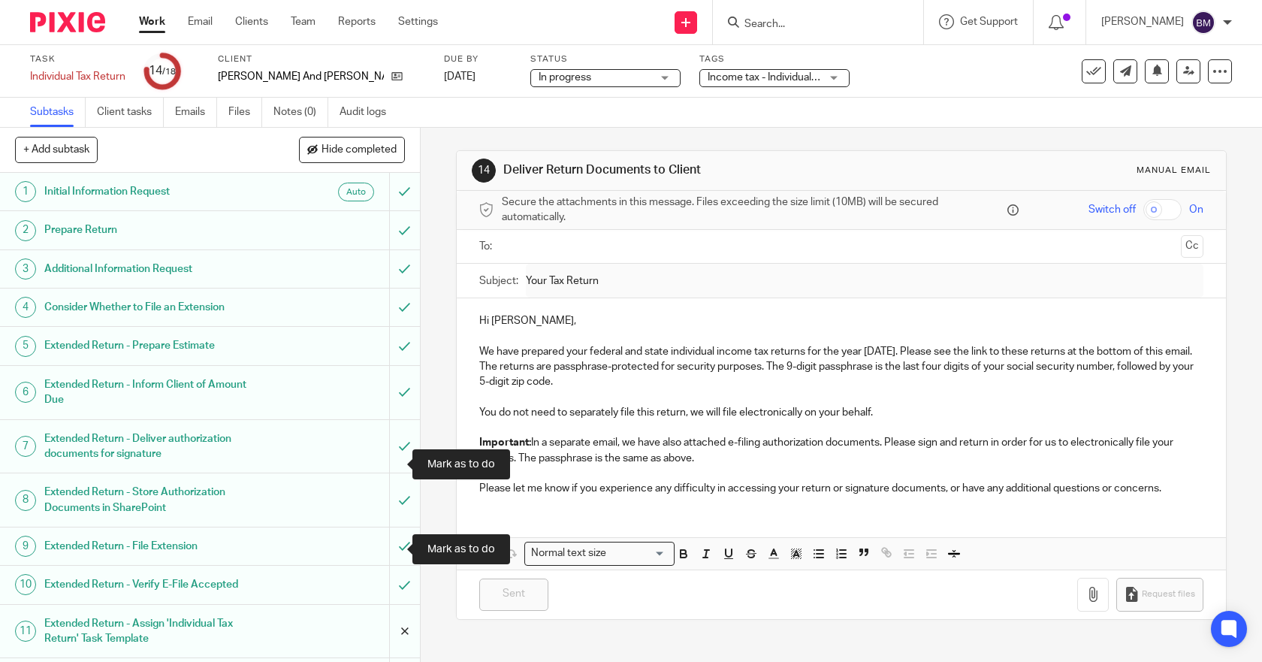
scroll to position [294, 0]
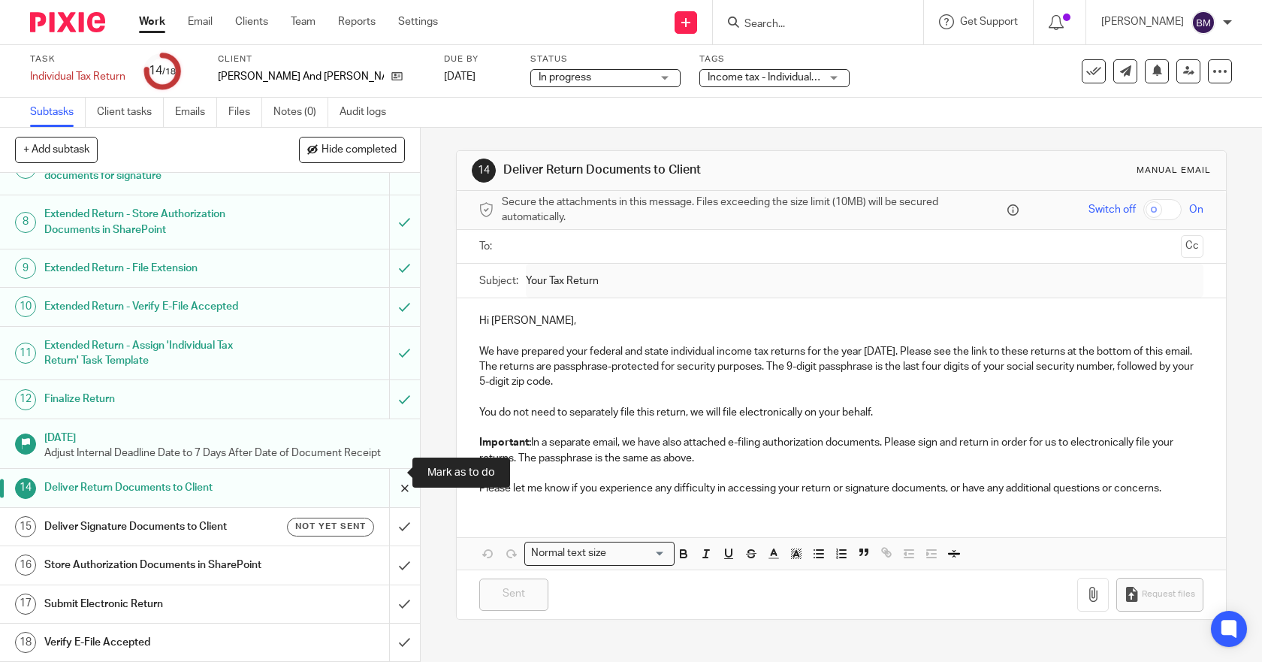
click at [387, 477] on input "submit" at bounding box center [210, 488] width 420 height 38
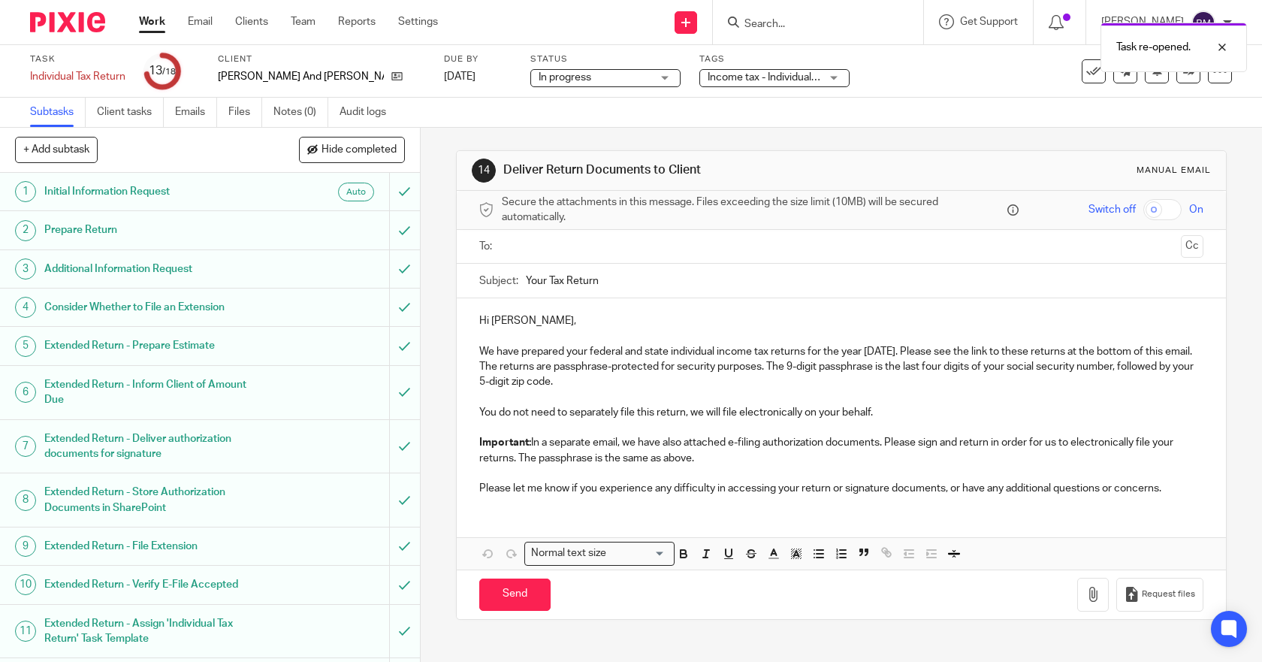
scroll to position [294, 0]
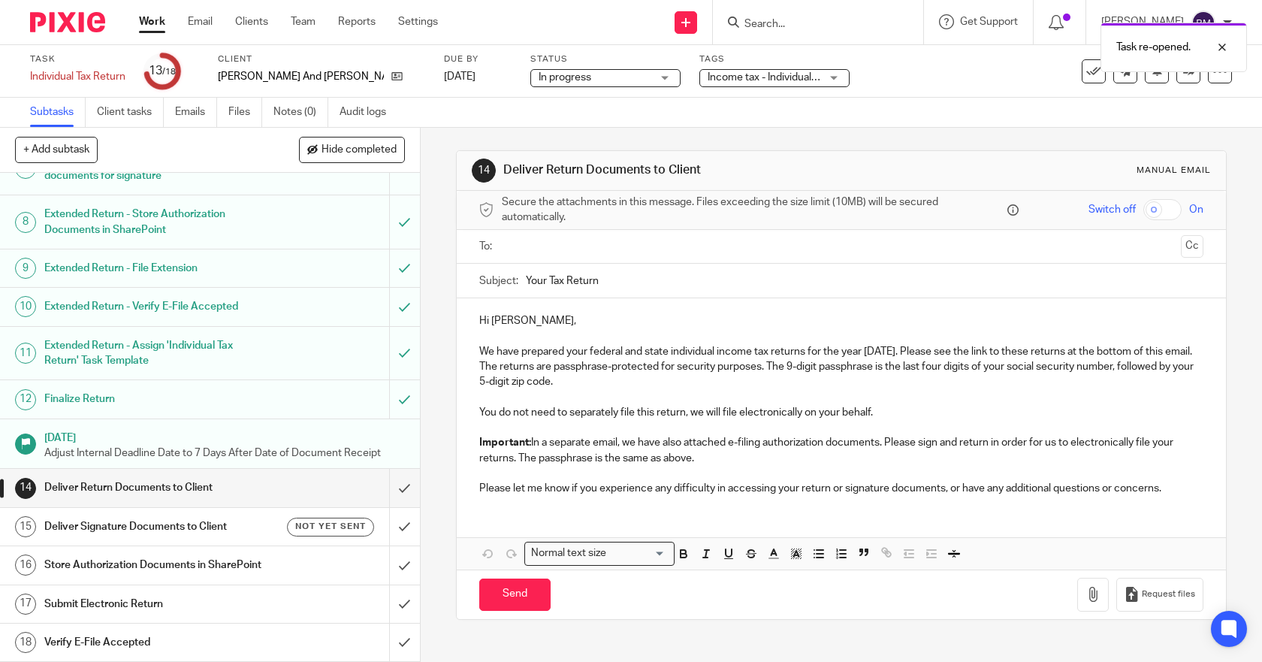
click at [716, 240] on input "text" at bounding box center [841, 246] width 668 height 17
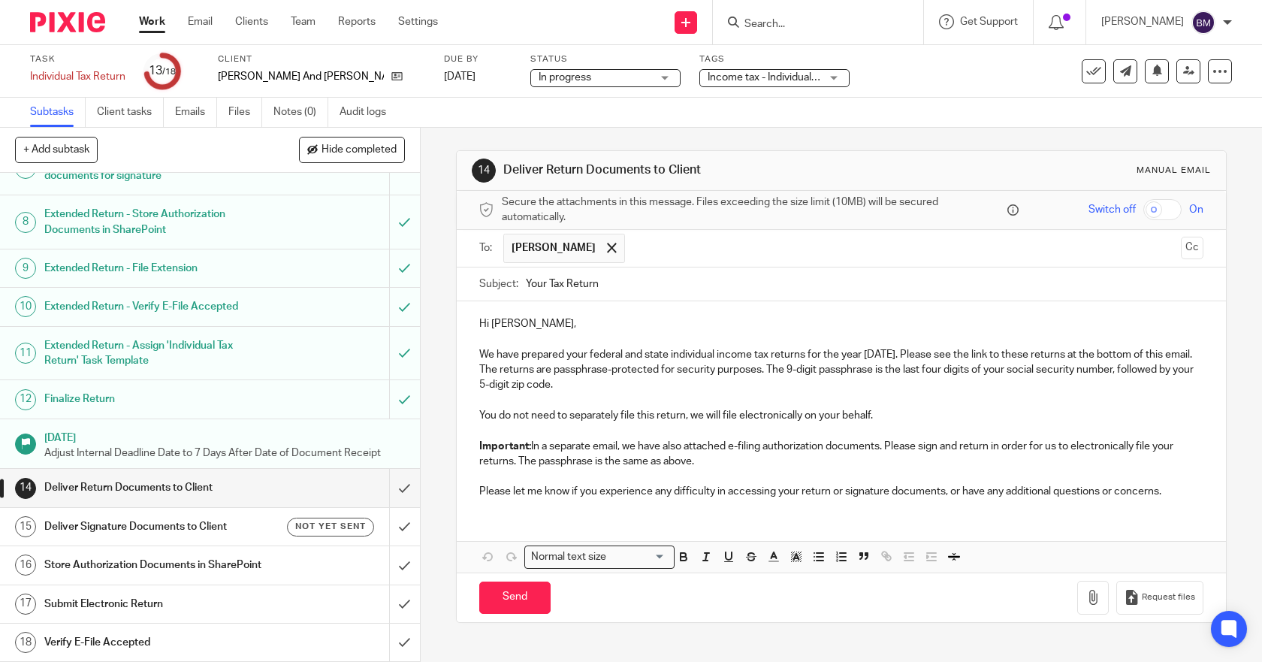
click at [1143, 210] on input "checkbox" at bounding box center [1162, 209] width 38 height 21
click at [1085, 599] on icon "button" at bounding box center [1092, 597] width 15 height 15
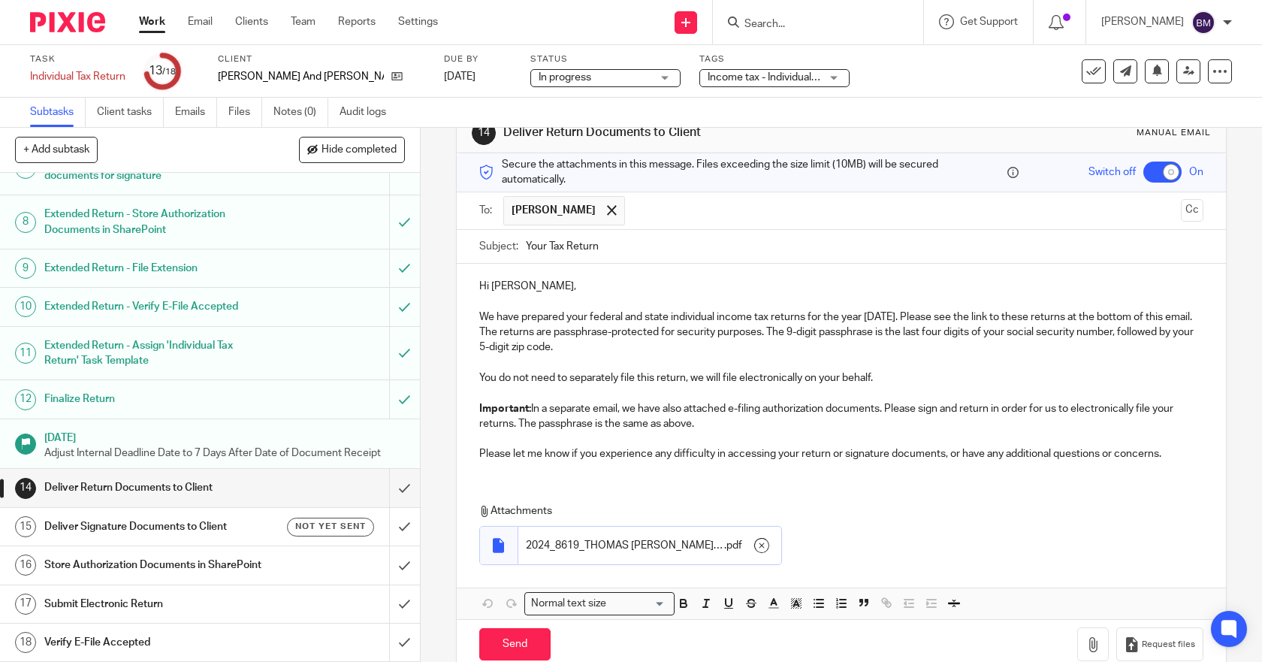
scroll to position [68, 0]
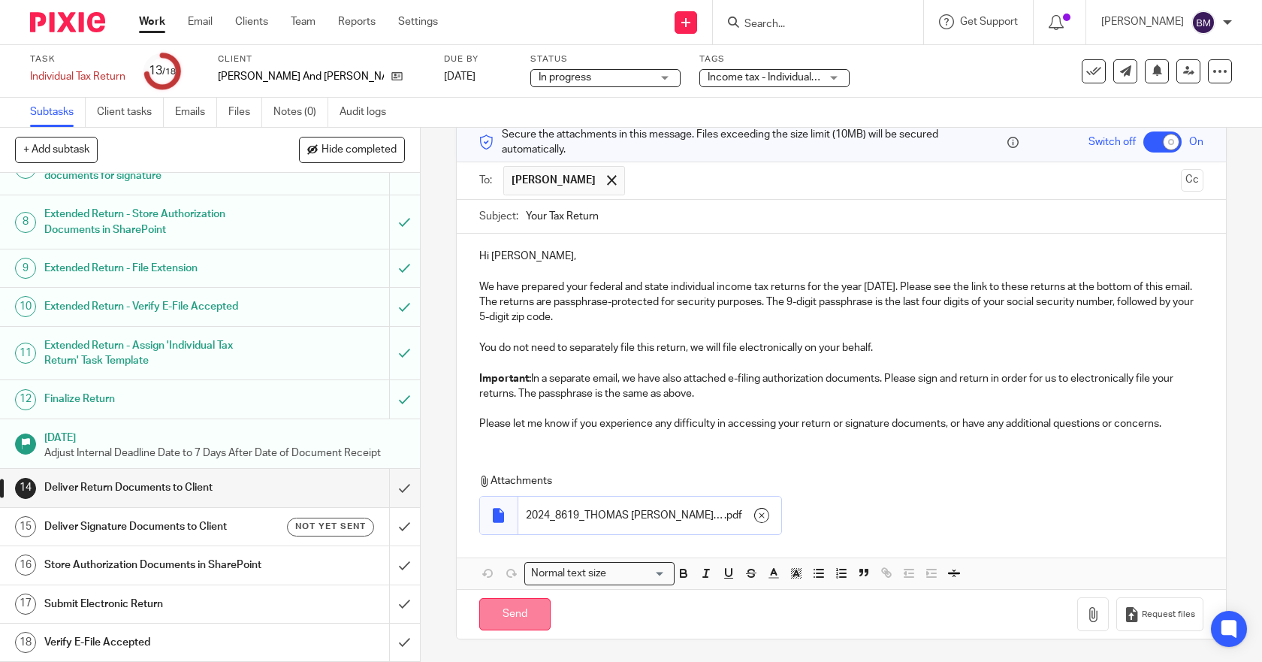
click at [502, 612] on input "Send" at bounding box center [514, 614] width 71 height 32
checkbox input "false"
type input "Sent"
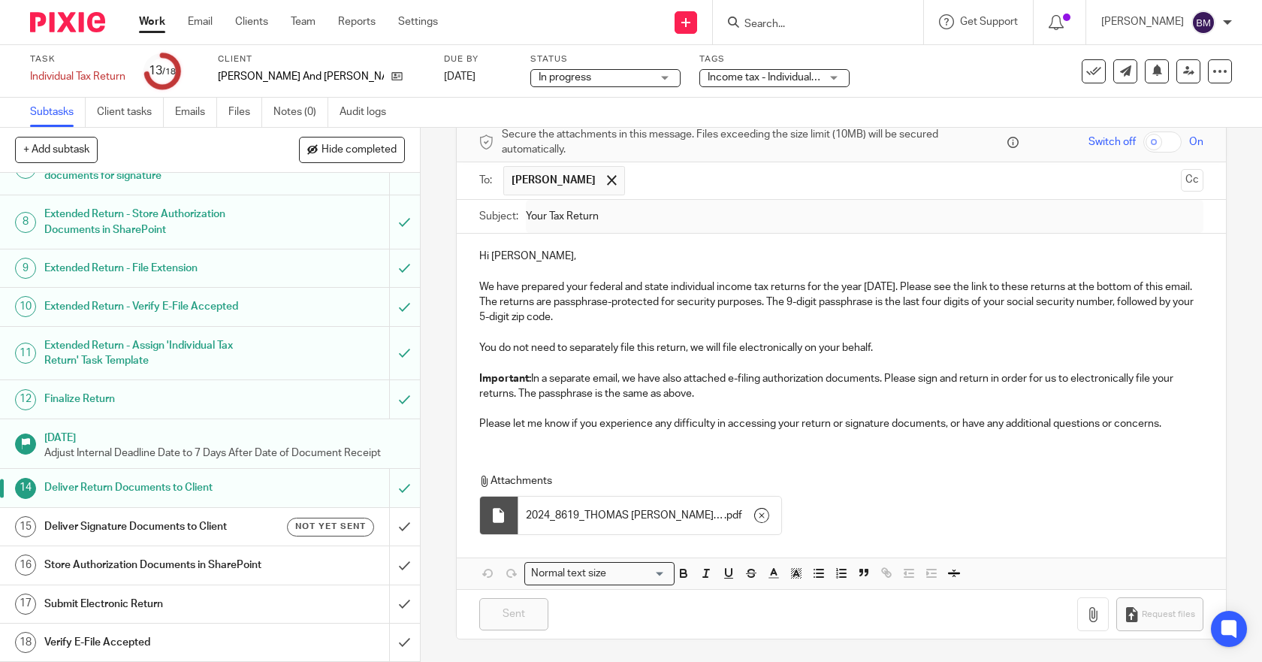
click at [139, 515] on h1 "Deliver Signature Documents to Client" at bounding box center [154, 526] width 220 height 23
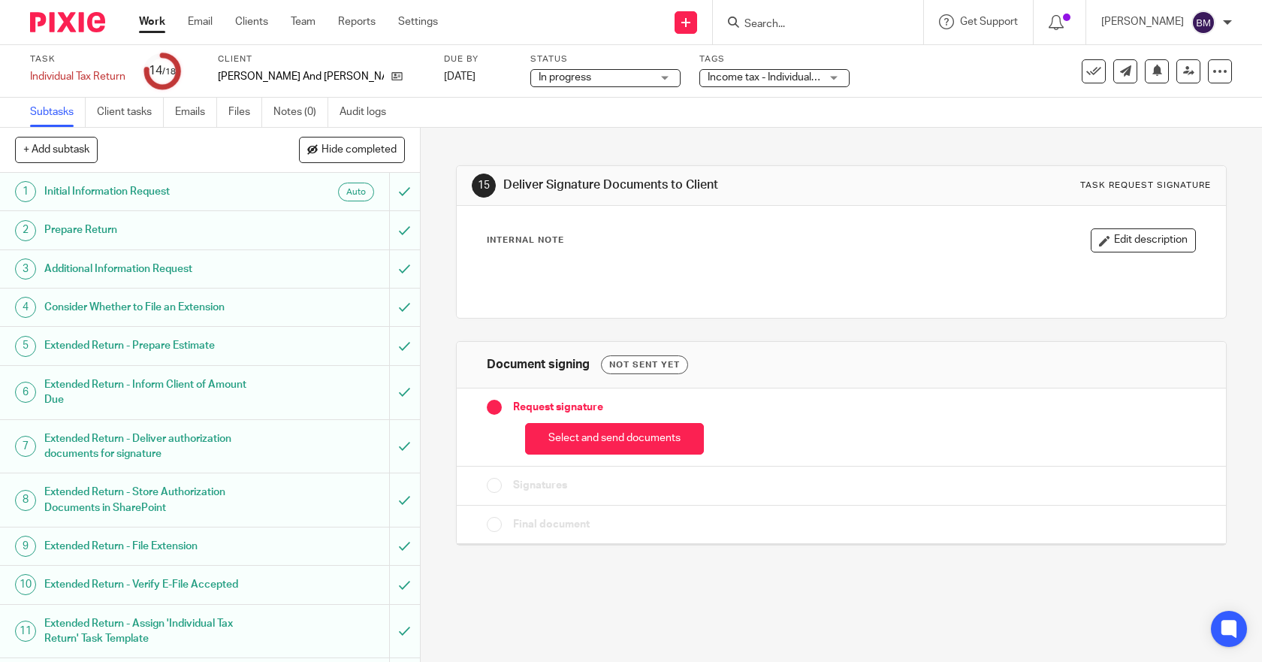
drag, startPoint x: 546, startPoint y: 432, endPoint x: 556, endPoint y: 425, distance: 11.9
click at [550, 430] on button "Select and send documents" at bounding box center [614, 439] width 179 height 32
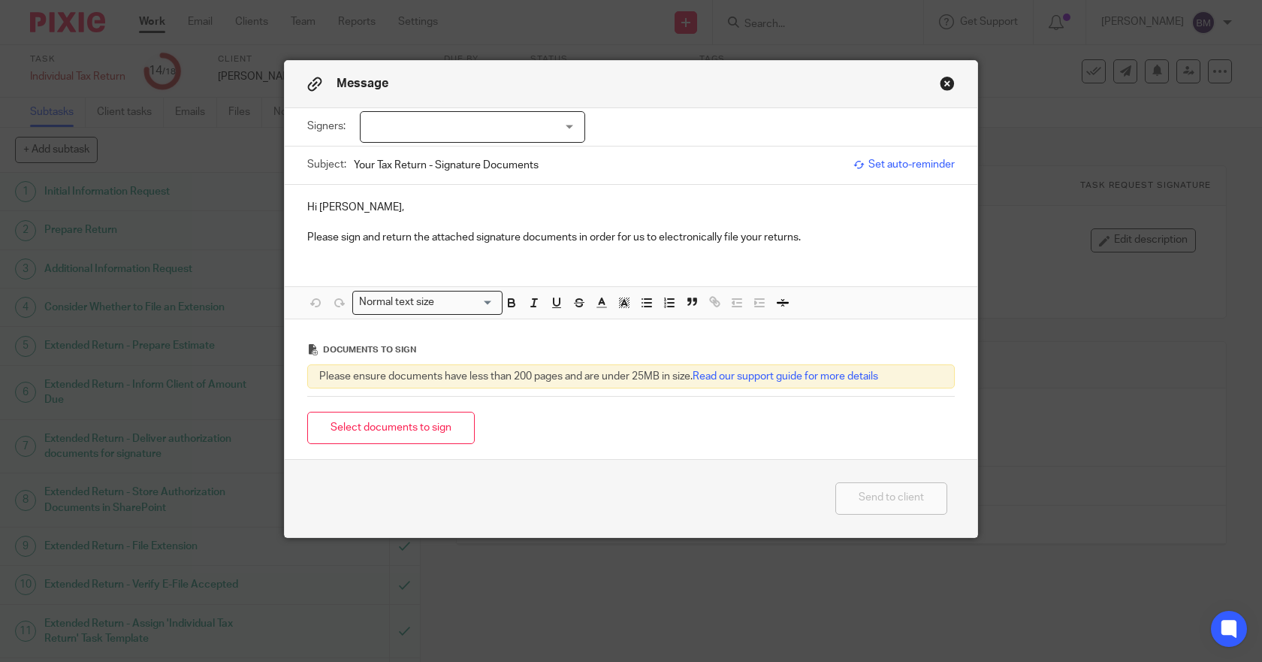
click at [366, 125] on div at bounding box center [472, 127] width 225 height 32
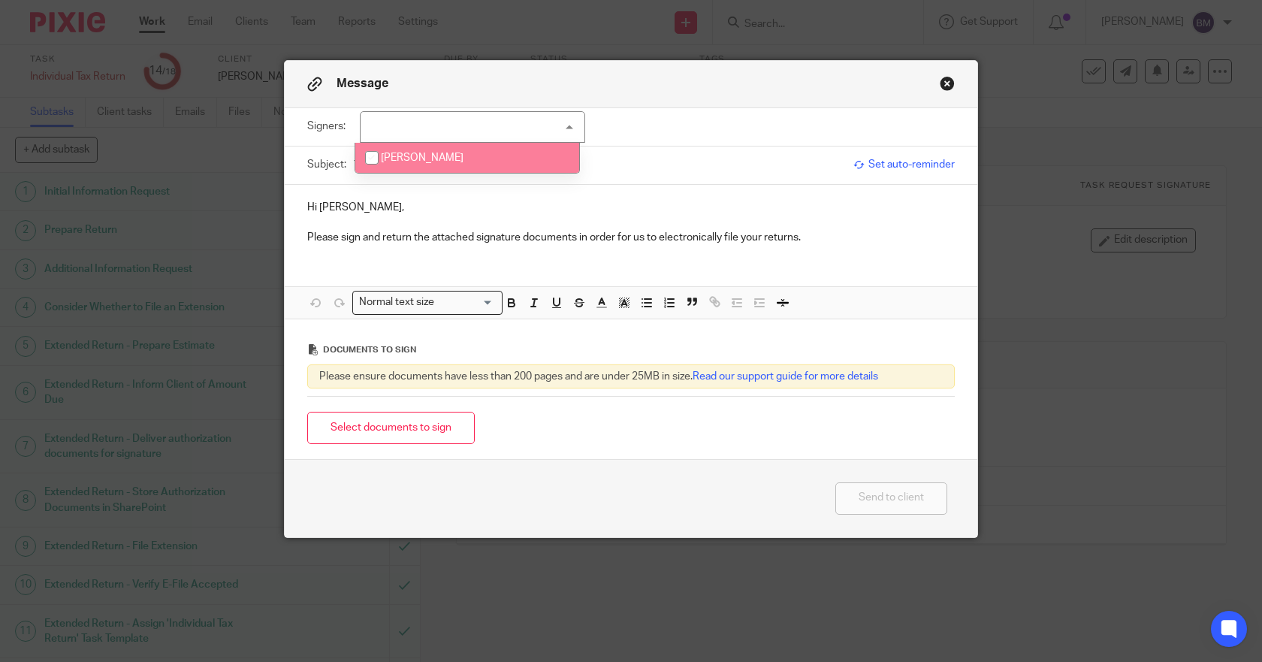
click at [379, 159] on input "checkbox" at bounding box center [371, 157] width 29 height 29
checkbox input "true"
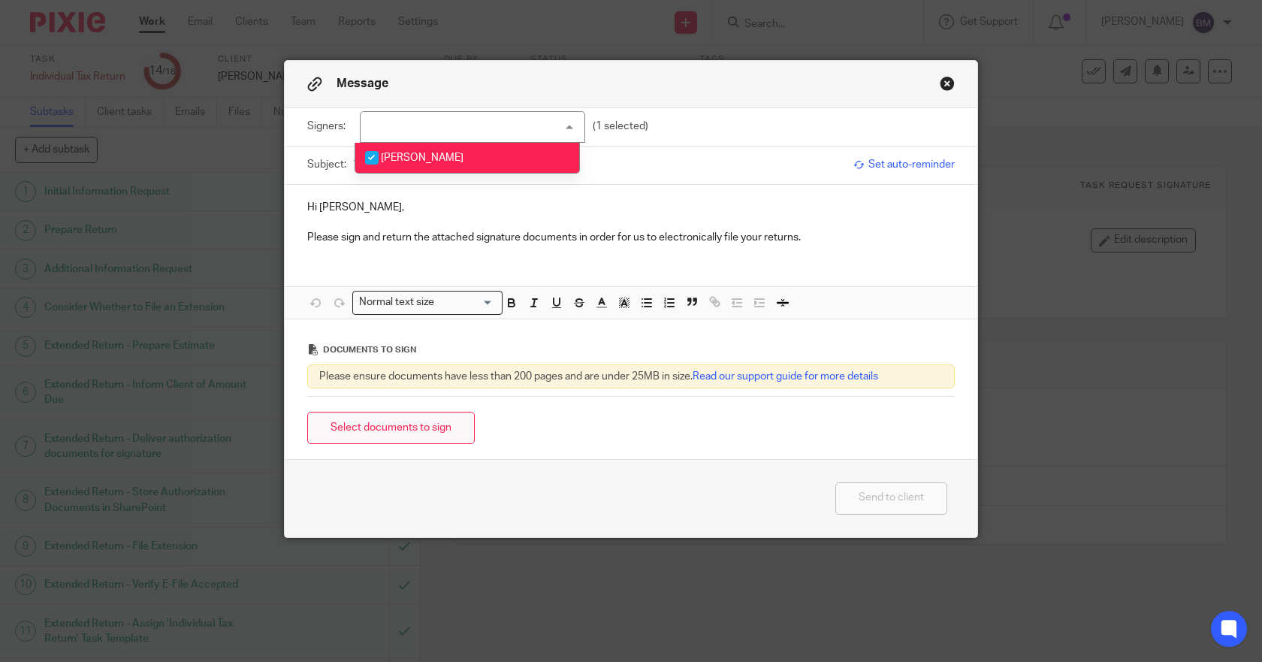
click at [372, 425] on button "Select documents to sign" at bounding box center [390, 428] width 167 height 32
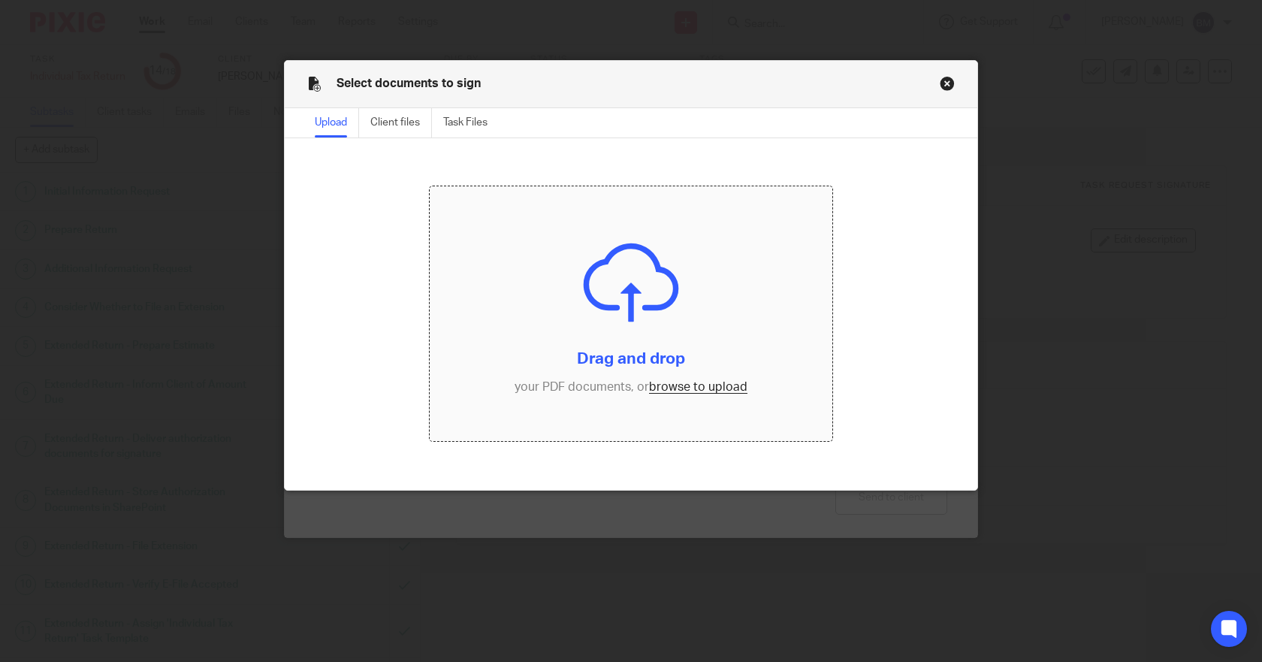
click at [653, 392] on input "file" at bounding box center [631, 313] width 403 height 254
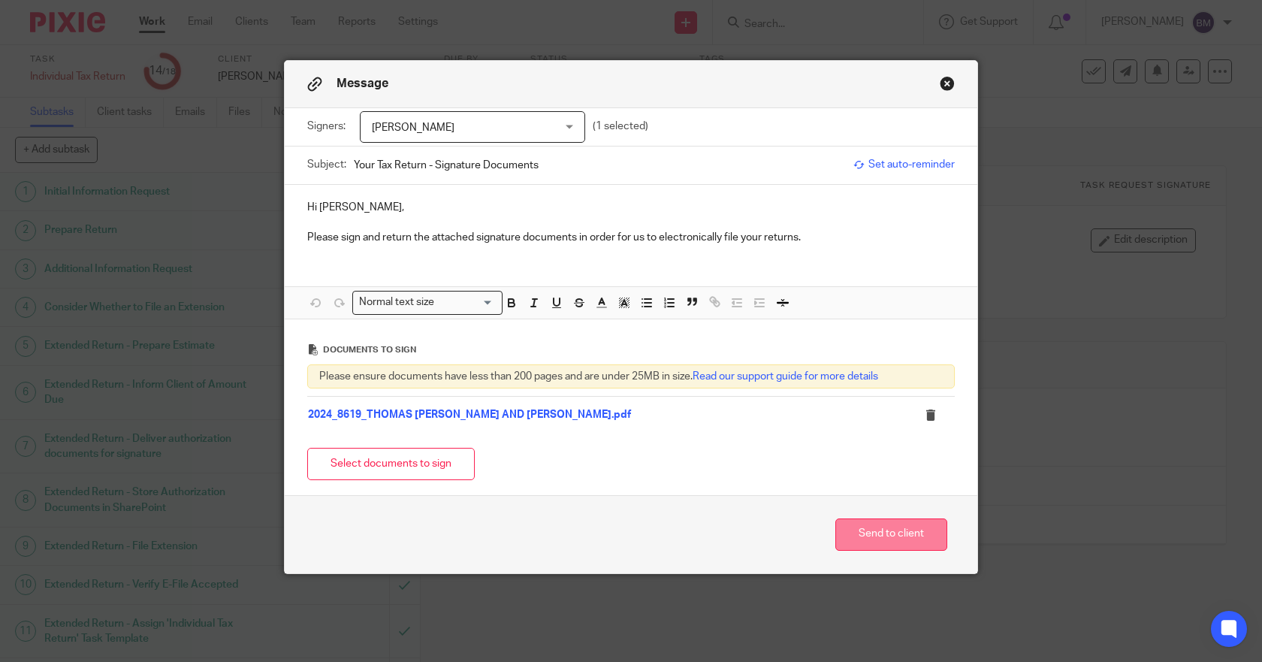
click at [870, 533] on button "Send to client" at bounding box center [891, 534] width 112 height 32
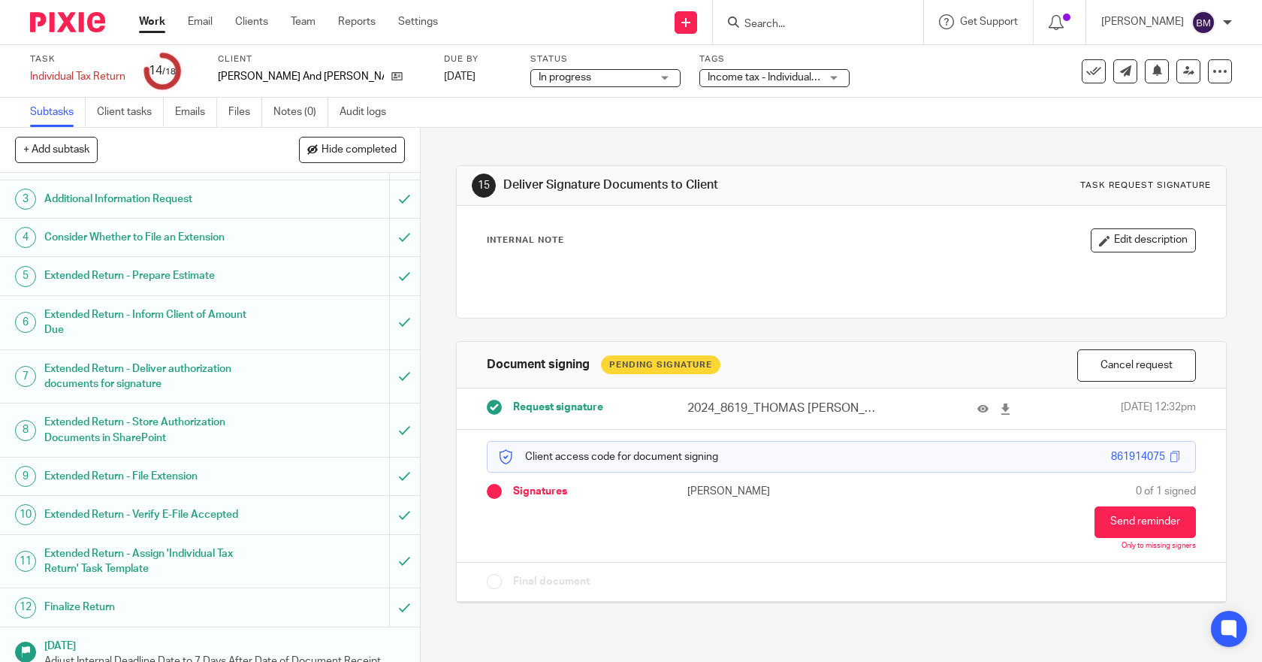
scroll to position [294, 0]
